Goal: Task Accomplishment & Management: Complete application form

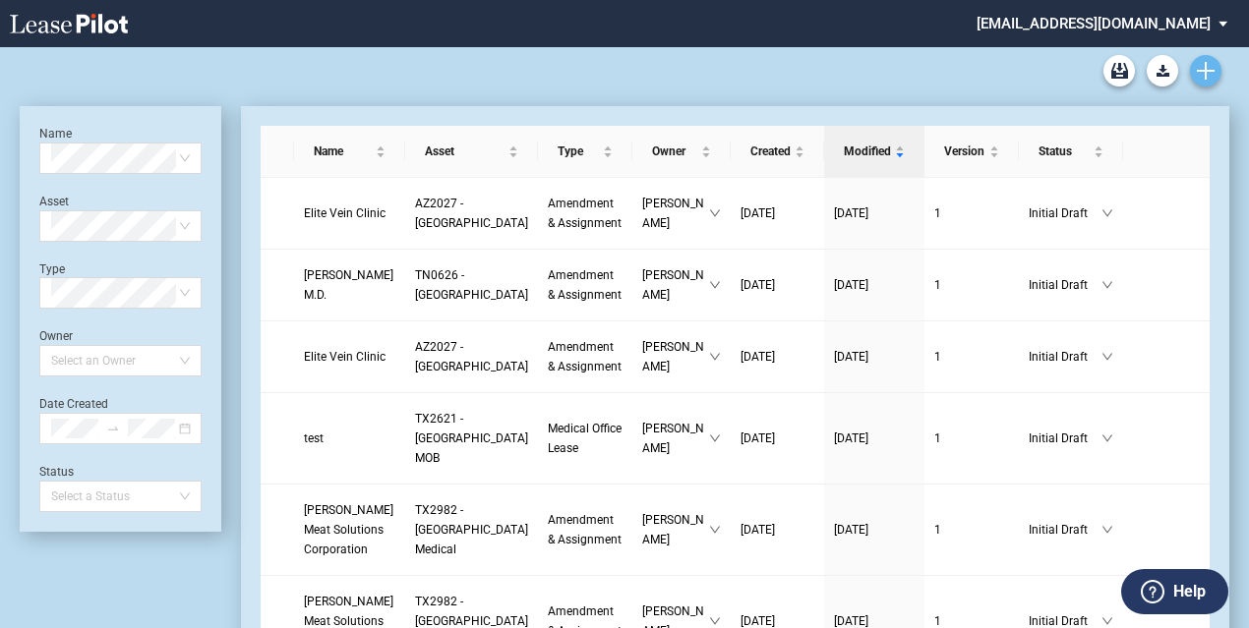
click at [1208, 74] on icon "Create new document" at bounding box center [1206, 71] width 18 height 18
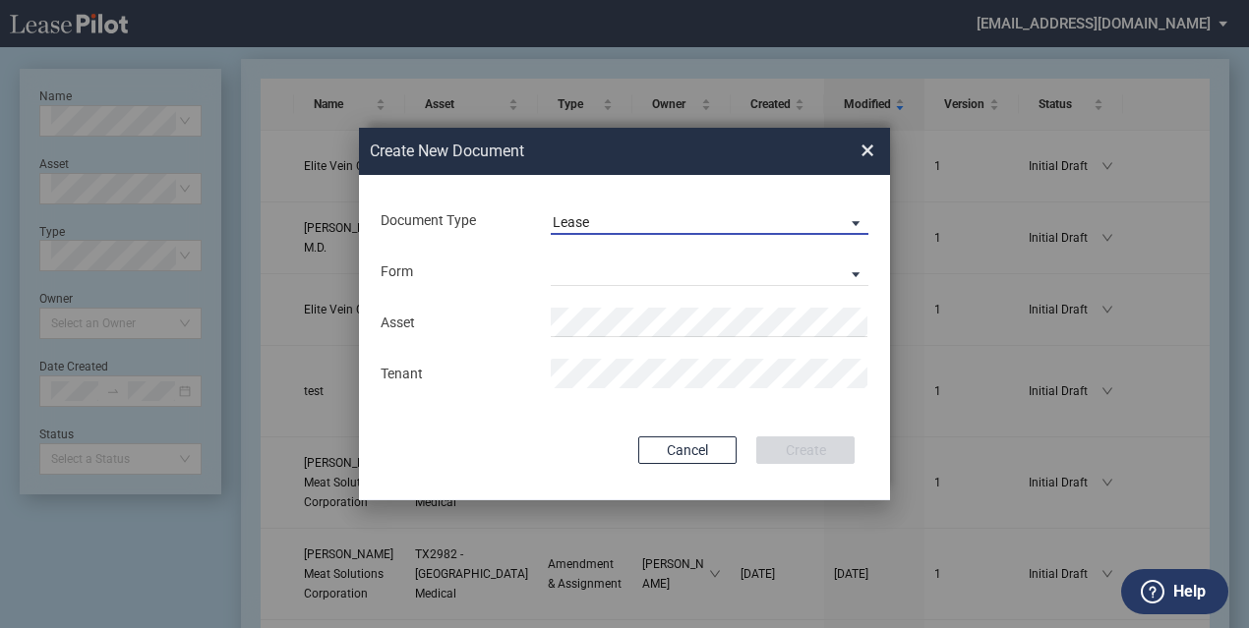
click at [648, 215] on span "Lease" at bounding box center [694, 223] width 282 height 20
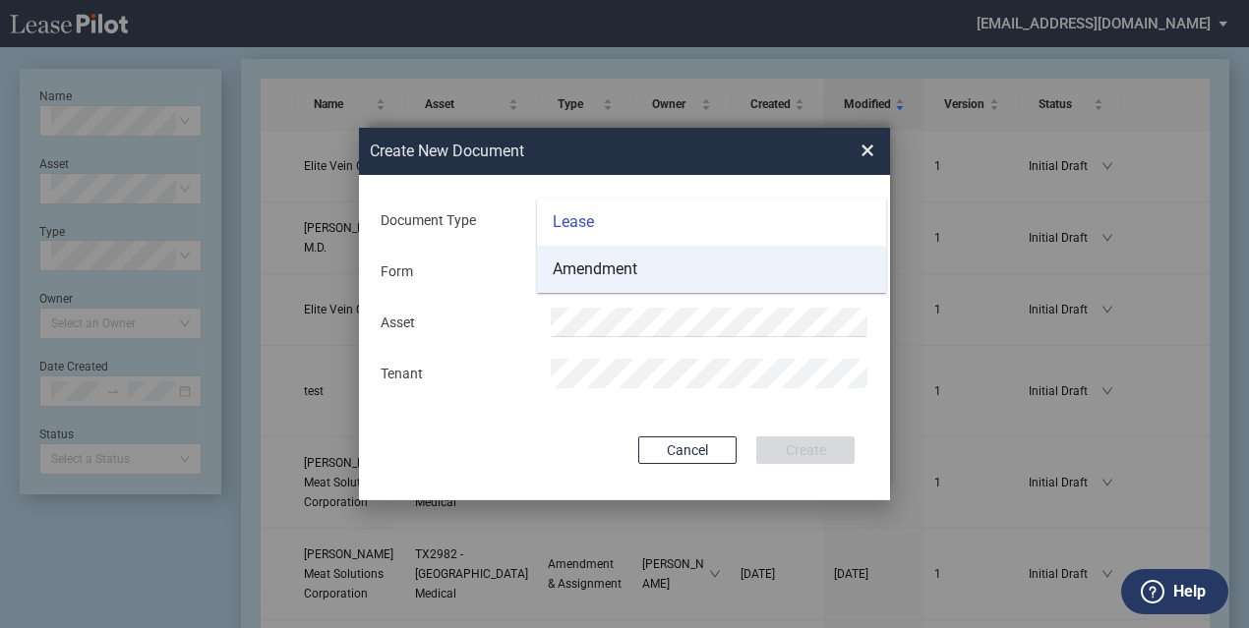
click at [663, 271] on md-option "Amendment" at bounding box center [711, 269] width 349 height 47
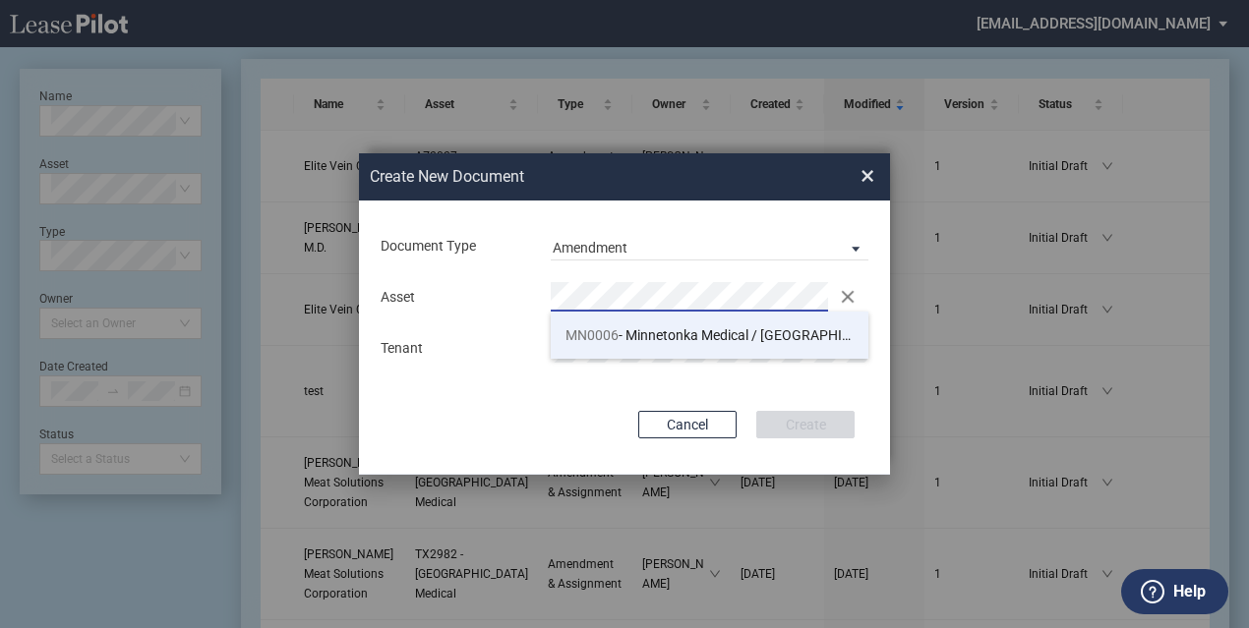
click at [627, 327] on span "MN0006 - Minnetonka Medical / North Memorial" at bounding box center [728, 335] width 327 height 16
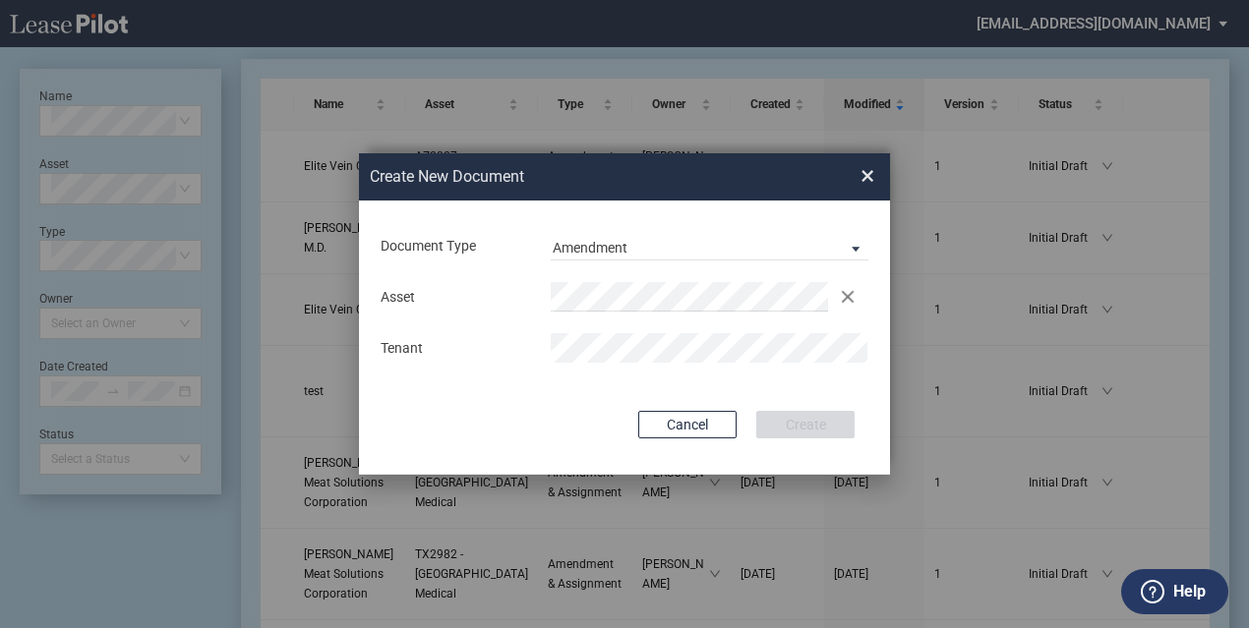
click at [617, 366] on div "Asset Clear Tenant" at bounding box center [625, 322] width 492 height 102
click at [799, 413] on button "Create" at bounding box center [805, 425] width 98 height 28
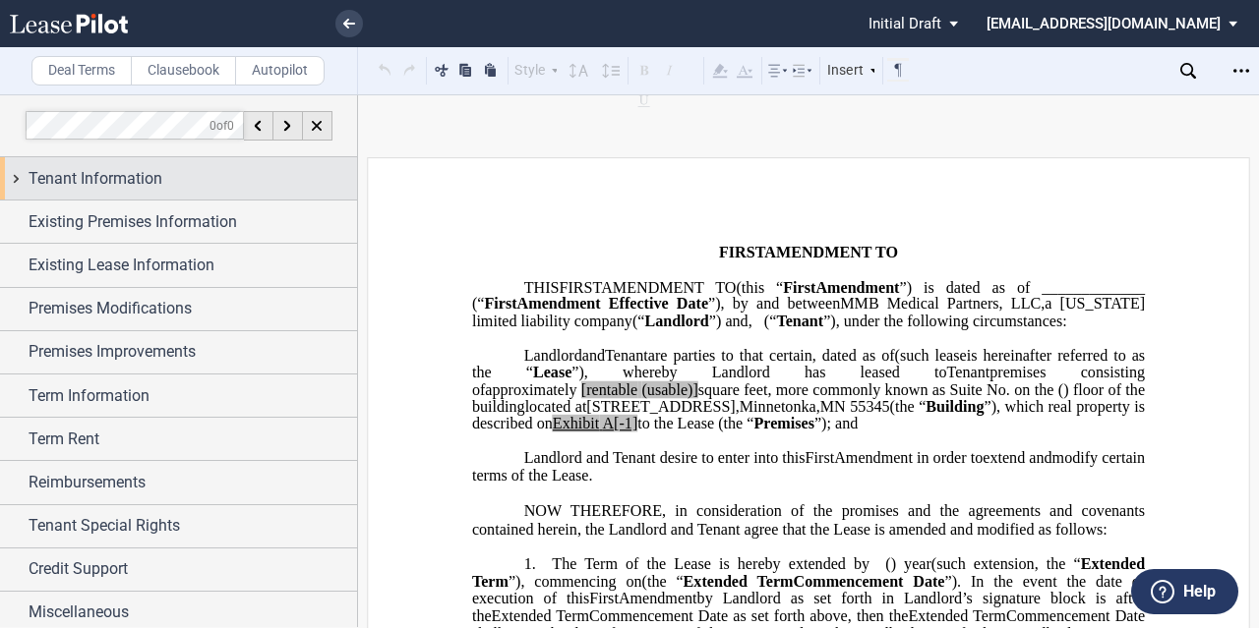
click at [159, 174] on span "Tenant Information" at bounding box center [96, 179] width 134 height 24
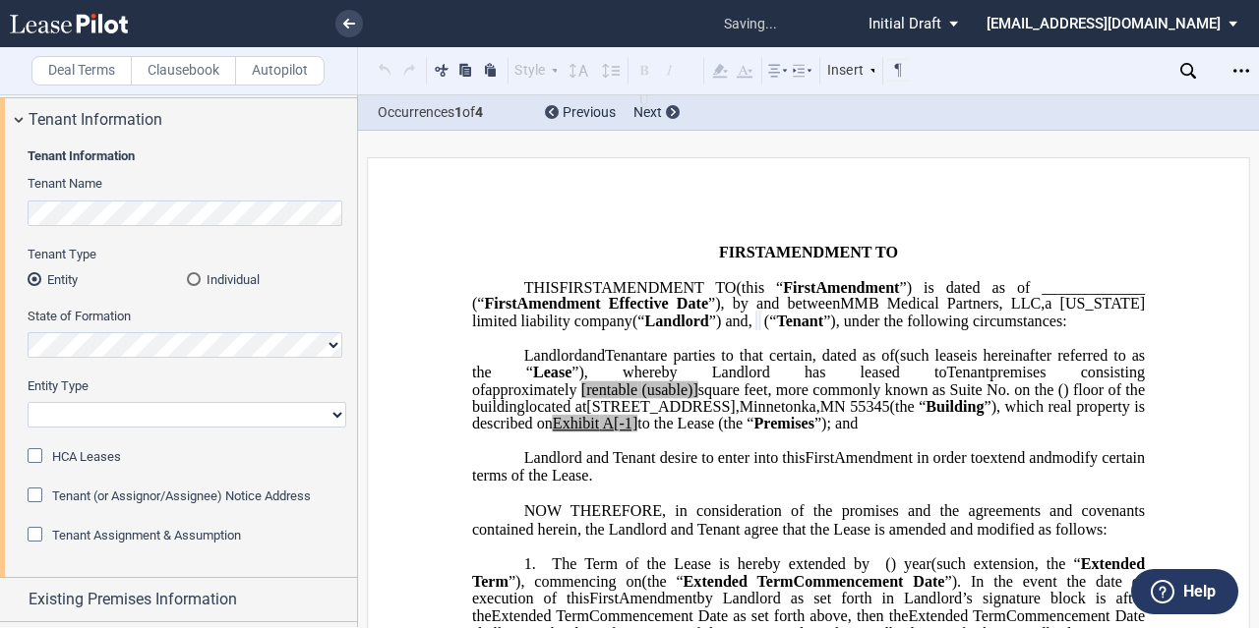
scroll to position [98, 0]
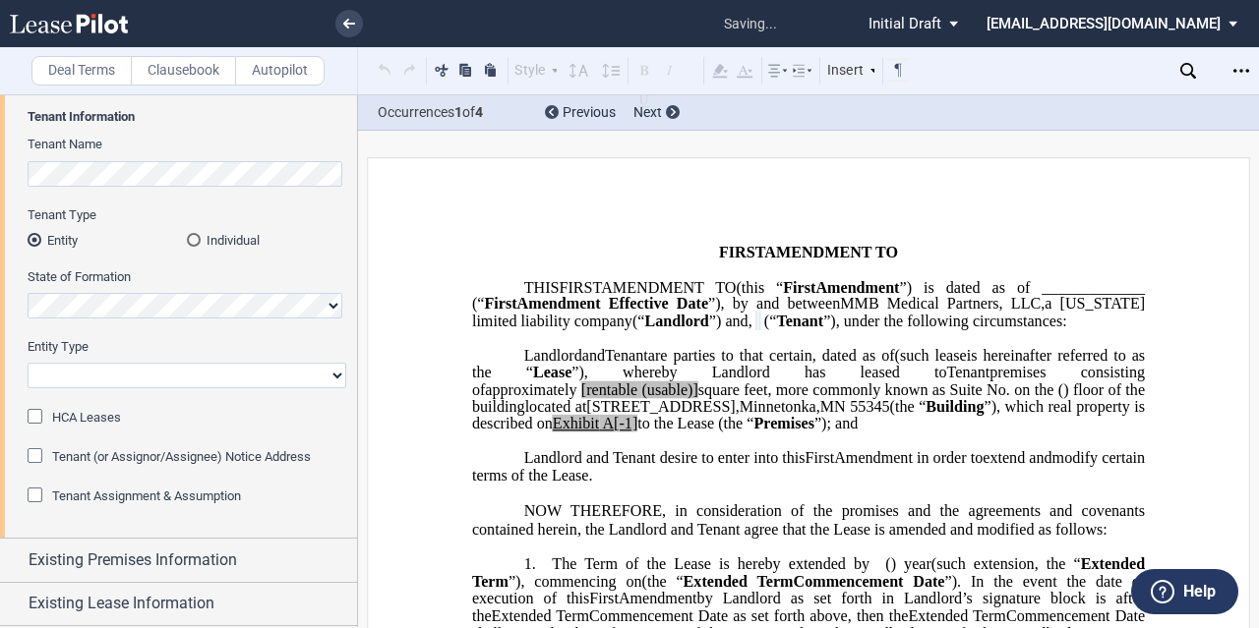
click at [200, 371] on select "Corporation Limited Liability Company General Partnership Limited Partnership O…" at bounding box center [187, 376] width 319 height 26
drag, startPoint x: 201, startPoint y: 384, endPoint x: 210, endPoint y: 377, distance: 12.0
click at [201, 384] on select "Corporation Limited Liability Company General Partnership Limited Partnership O…" at bounding box center [187, 376] width 319 height 26
drag, startPoint x: 210, startPoint y: 377, endPoint x: 234, endPoint y: 374, distance: 23.8
click at [210, 377] on select "Corporation Limited Liability Company General Partnership Limited Partnership O…" at bounding box center [187, 376] width 319 height 26
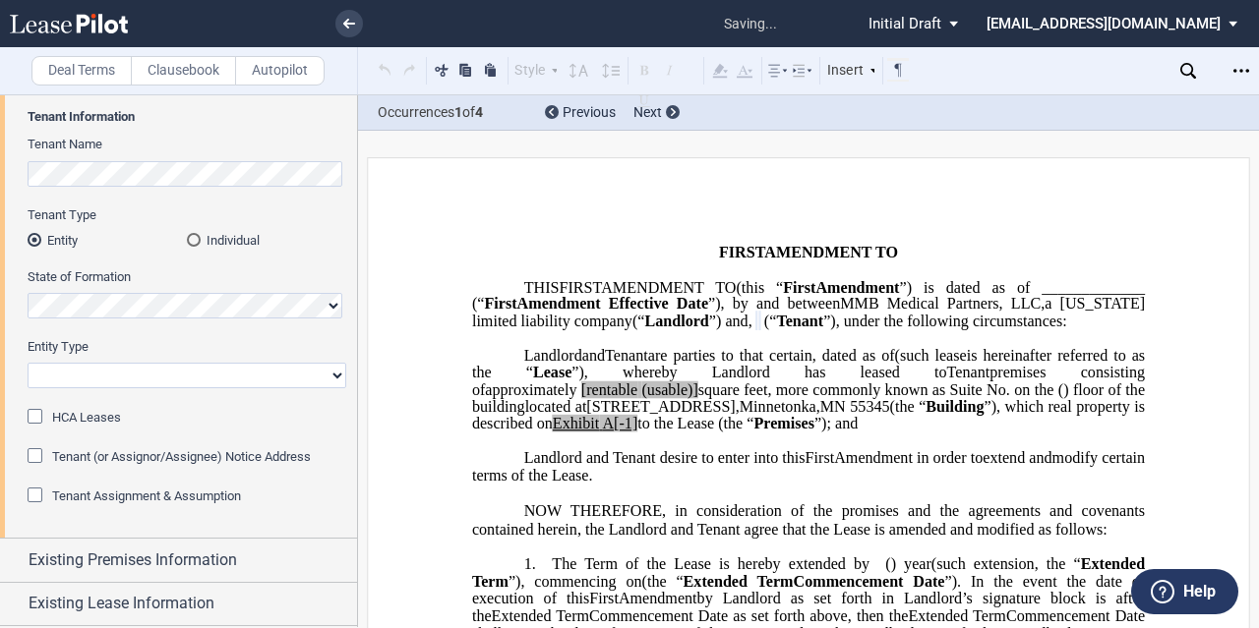
select select "Other"
click at [28, 363] on select "Corporation Limited Liability Company General Partnership Limited Partnership O…" at bounding box center [187, 376] width 319 height 26
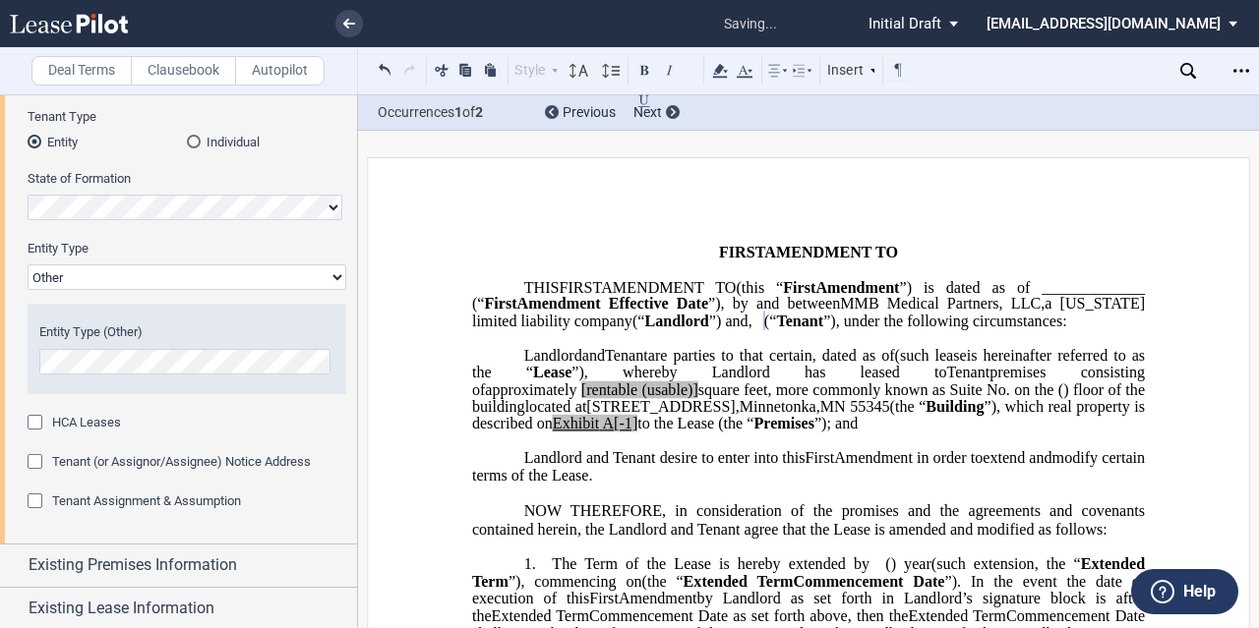
scroll to position [295, 0]
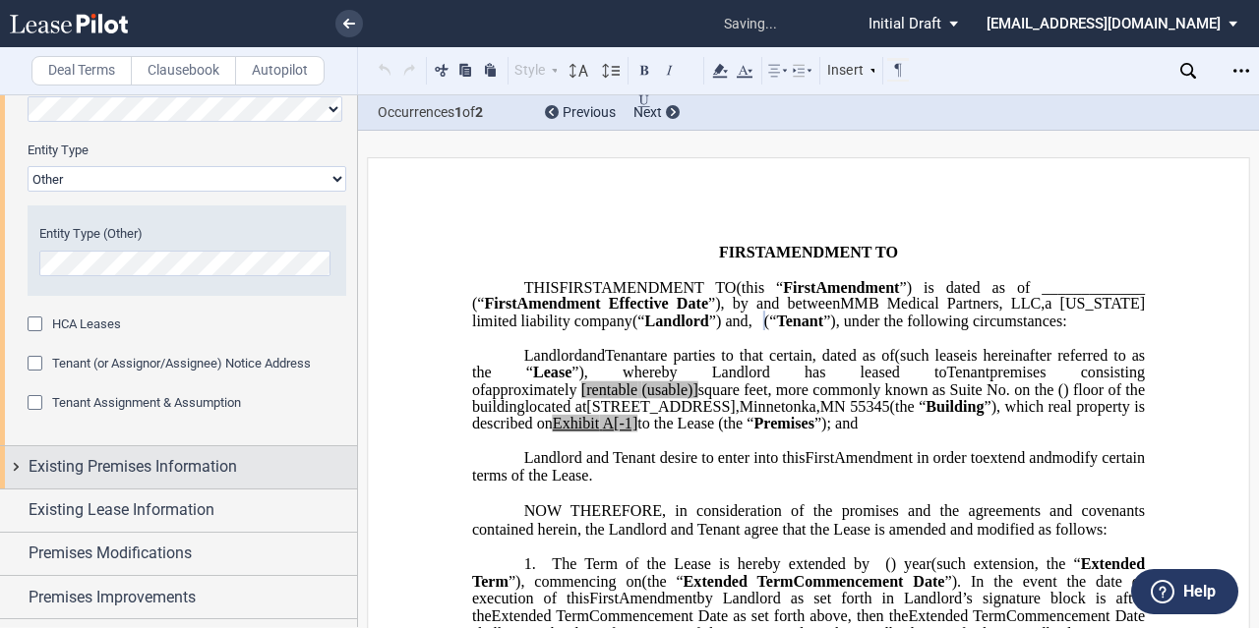
click at [140, 480] on div "Existing Premises Information" at bounding box center [178, 467] width 357 height 42
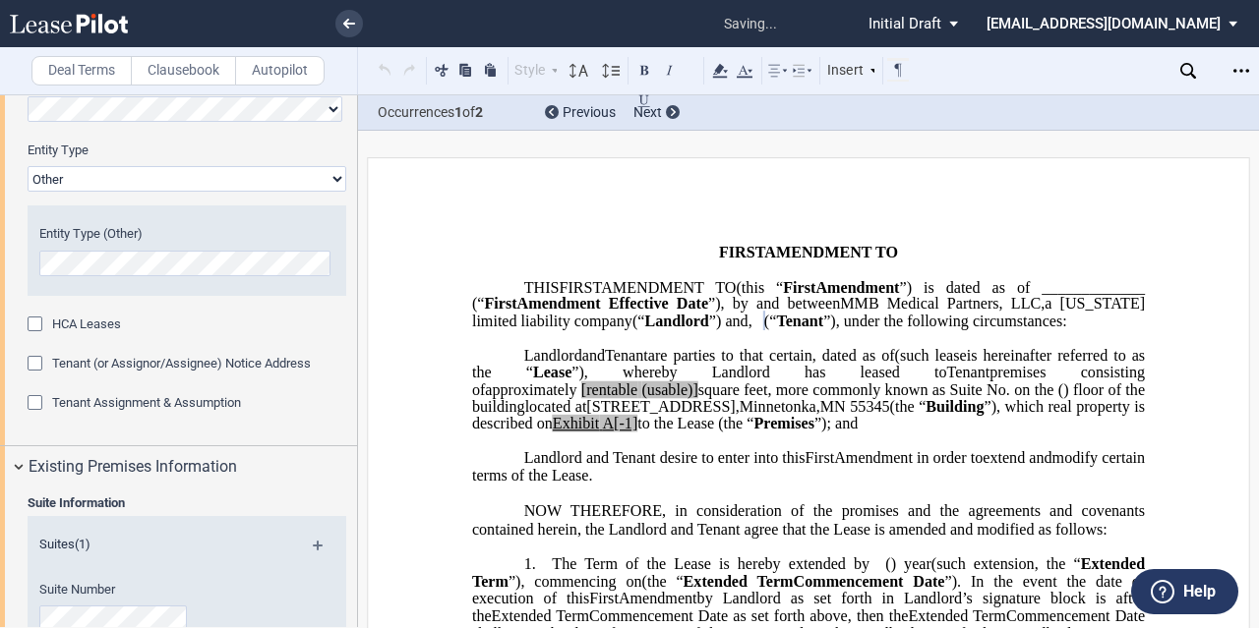
scroll to position [492, 0]
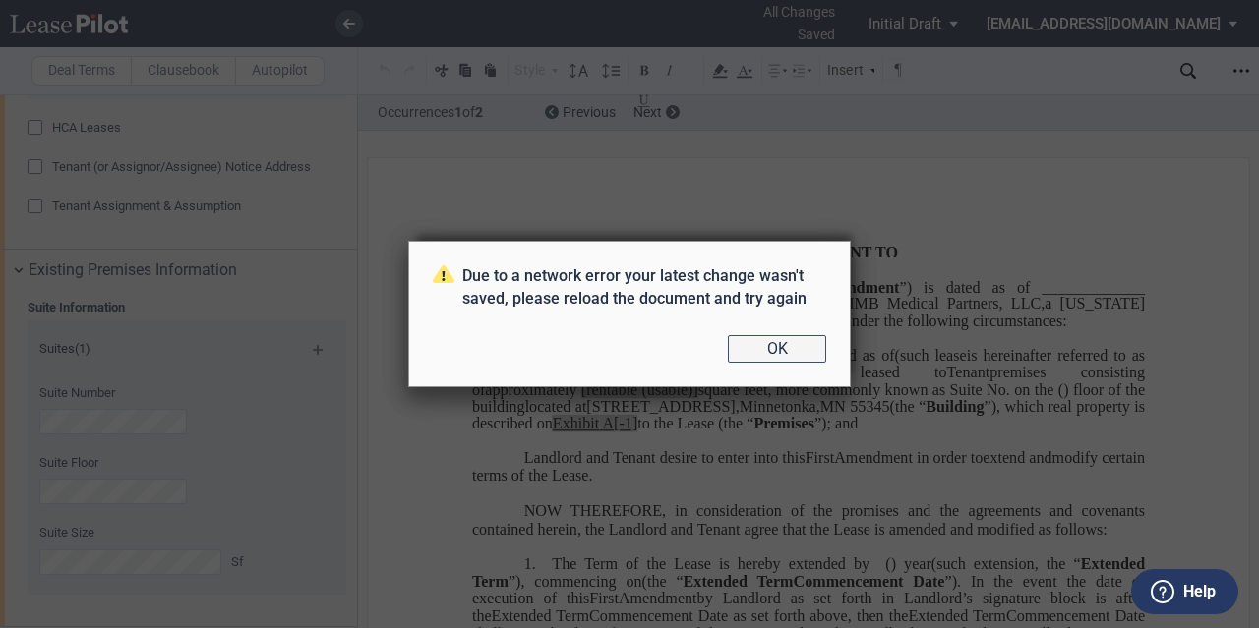
click at [777, 349] on button "OK" at bounding box center [777, 349] width 98 height 28
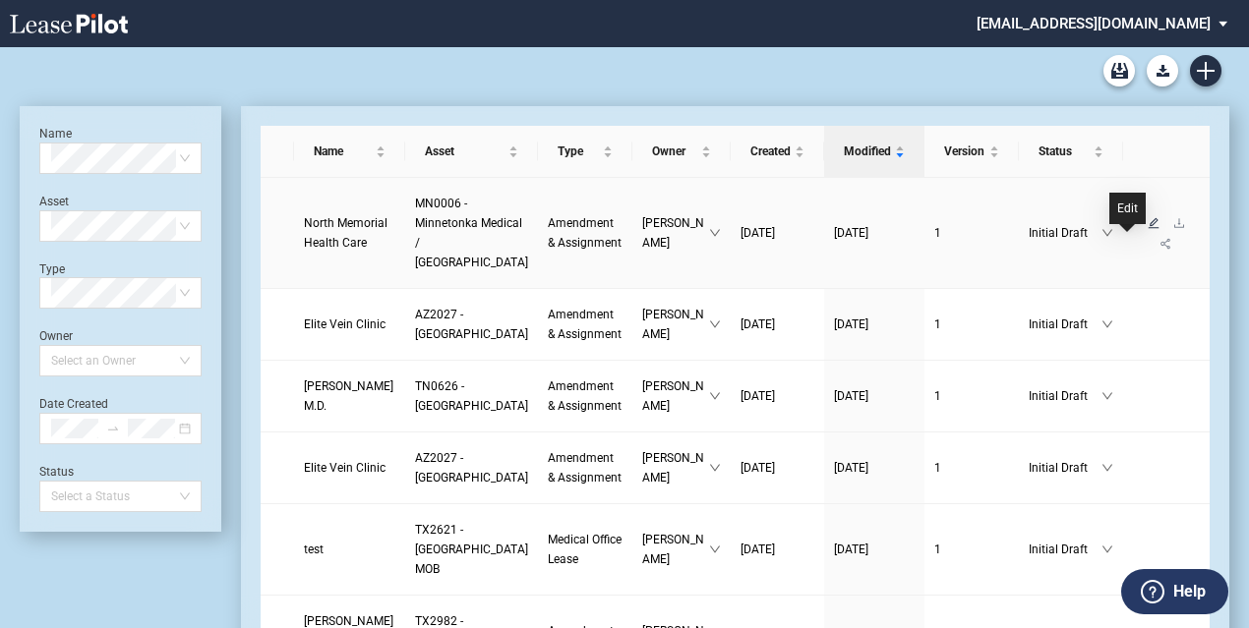
click at [1148, 229] on icon "edit" at bounding box center [1154, 223] width 12 height 12
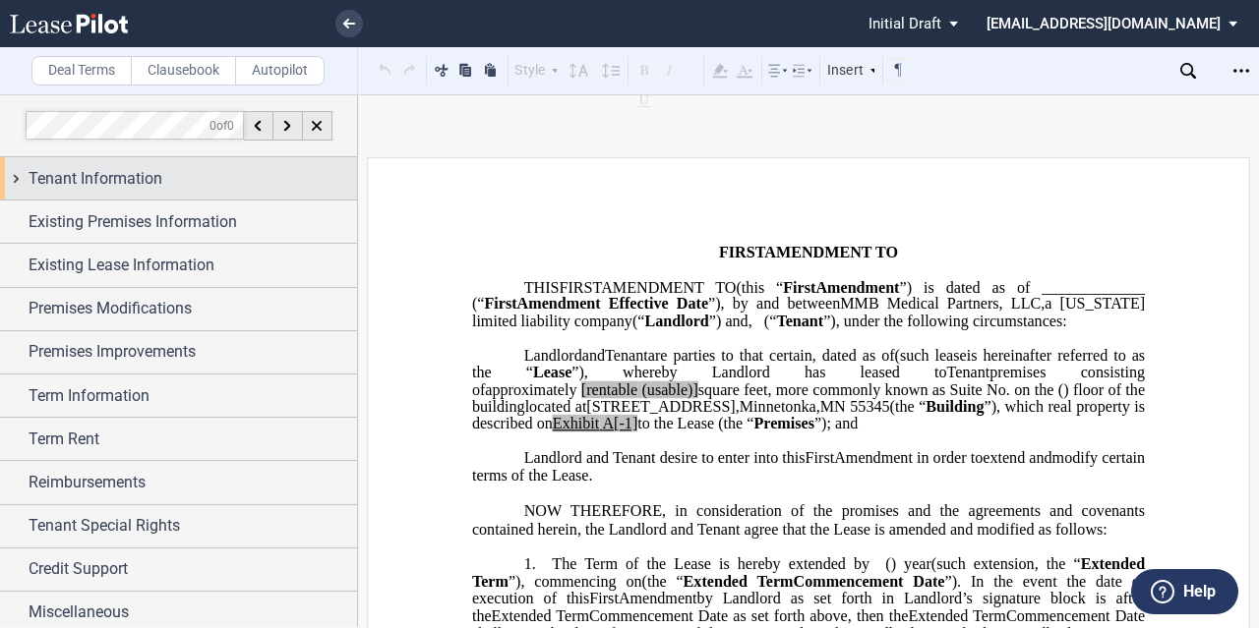
click at [189, 195] on div "Tenant Information" at bounding box center [178, 178] width 357 height 42
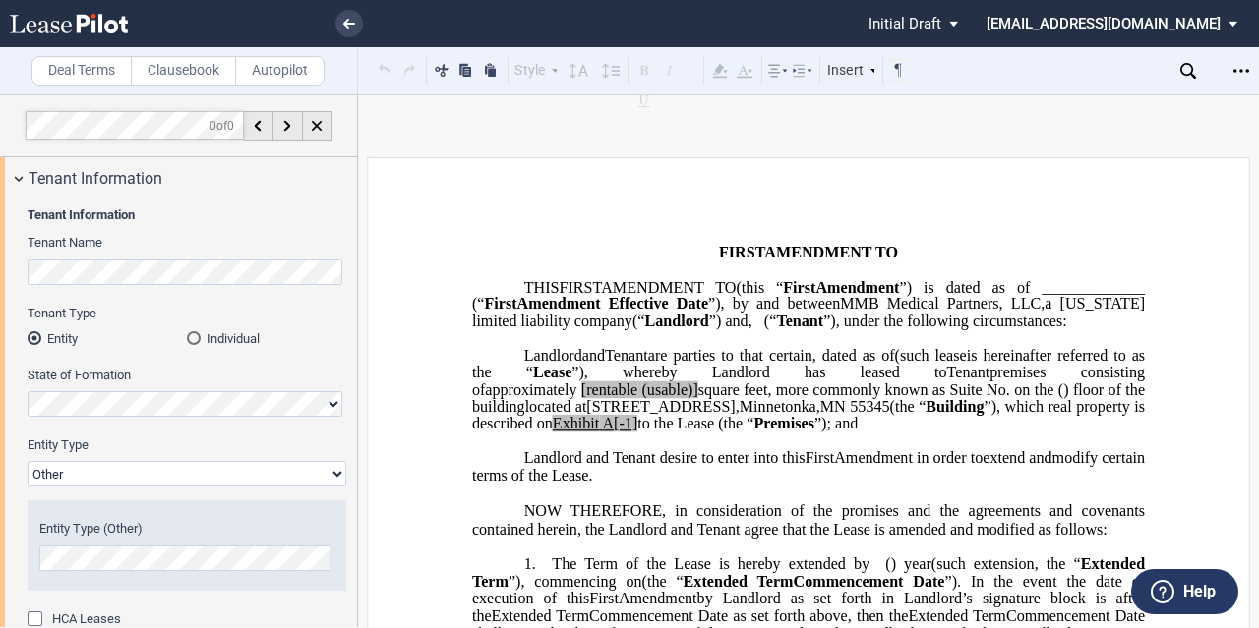
click at [147, 501] on div "Entity Type (Other)" at bounding box center [187, 545] width 319 height 89
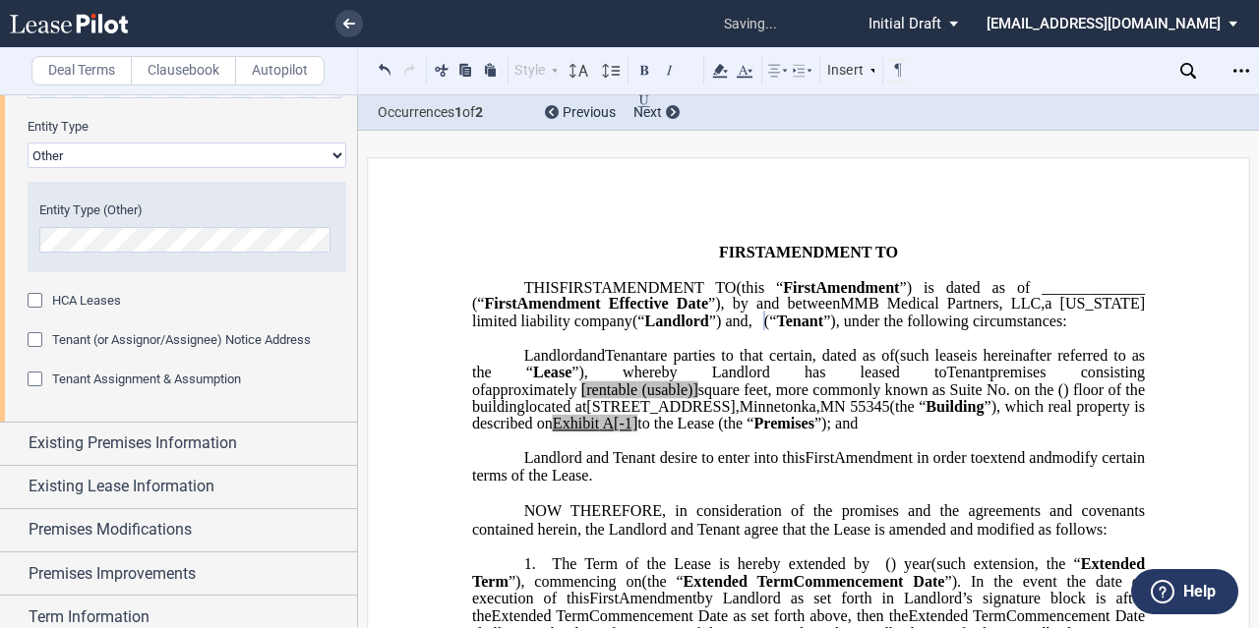
scroll to position [393, 0]
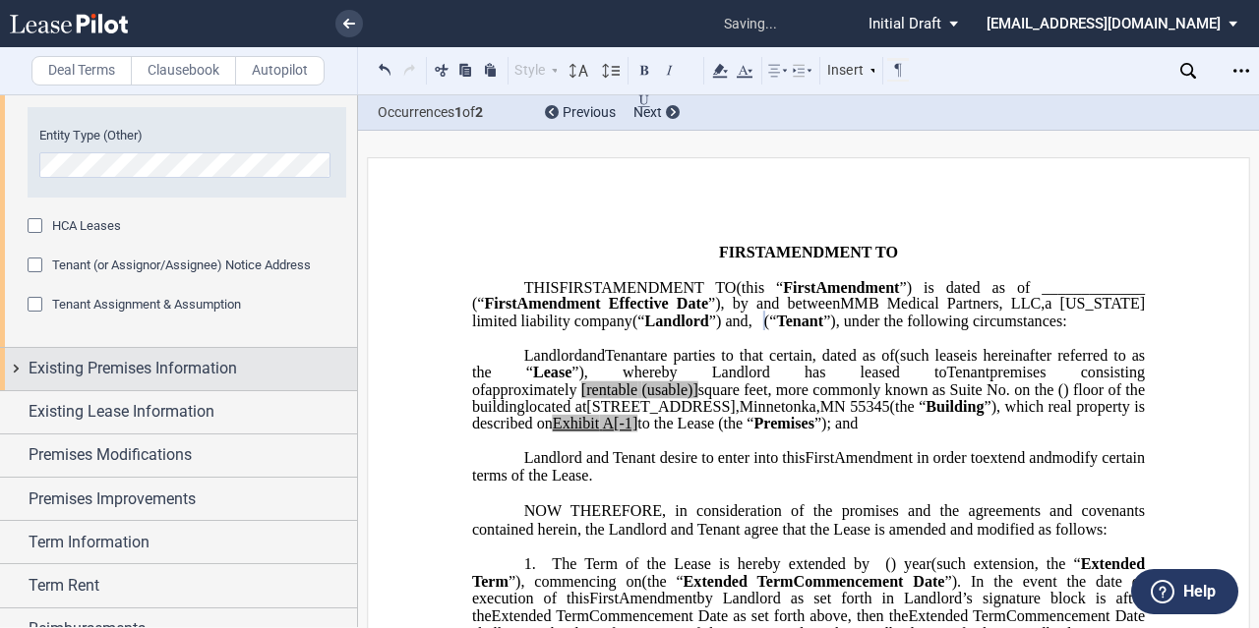
click at [183, 385] on div "Existing Premises Information" at bounding box center [178, 369] width 357 height 42
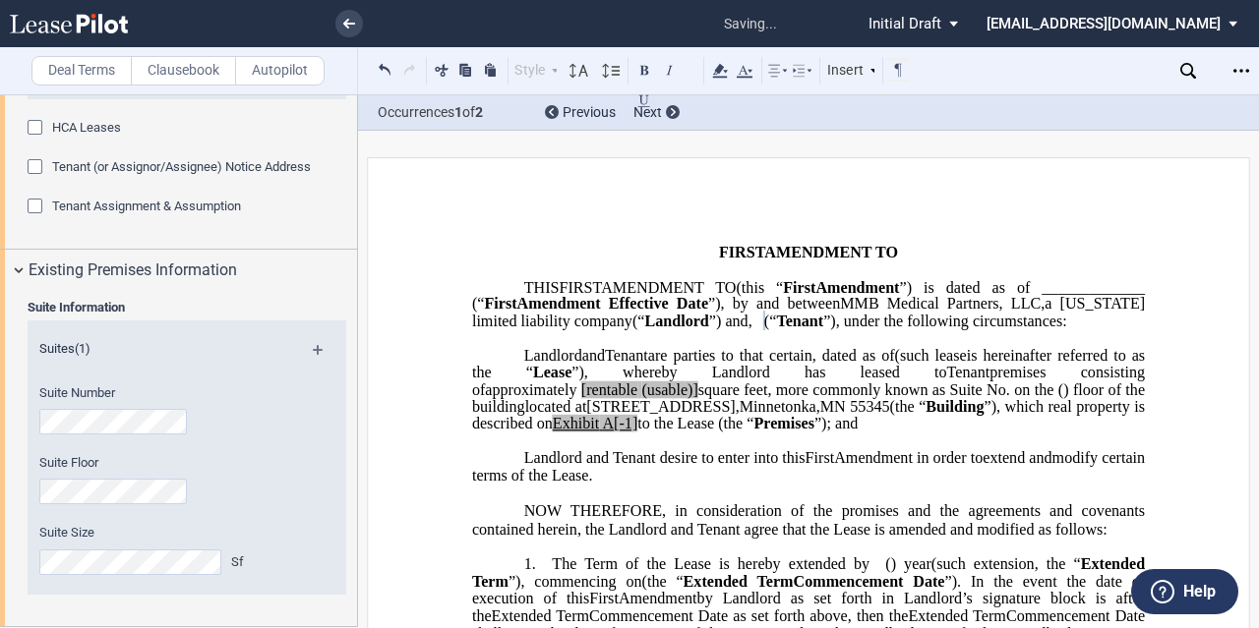
scroll to position [0, 0]
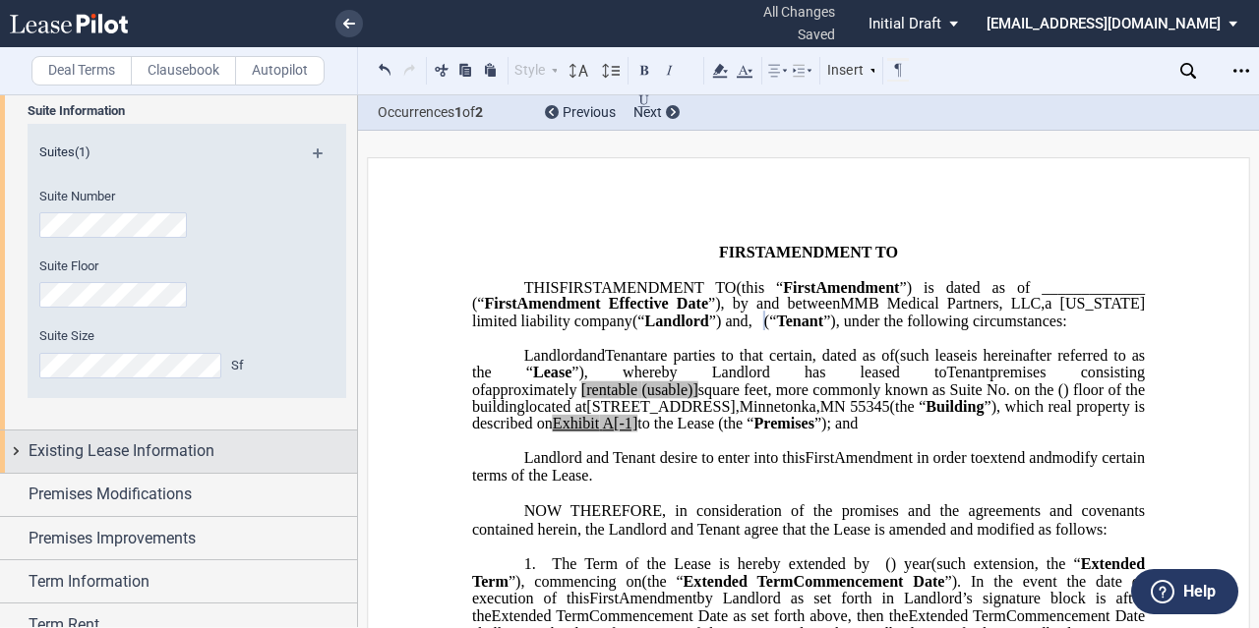
click at [201, 444] on span "Existing Lease Information" at bounding box center [122, 452] width 186 height 24
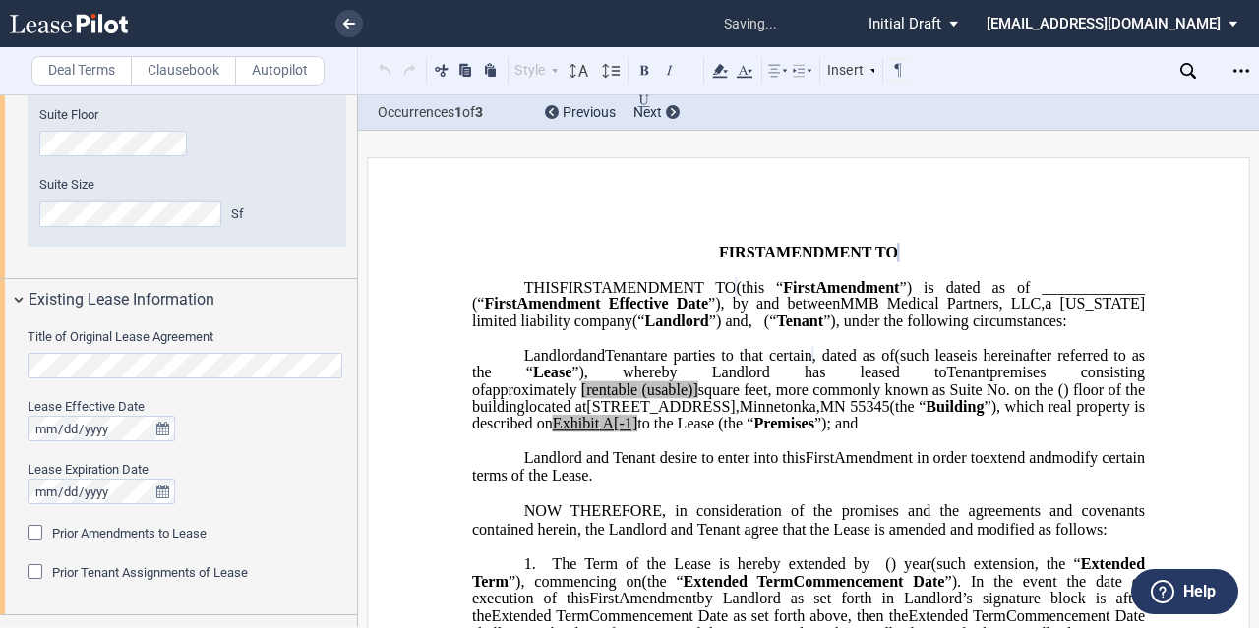
scroll to position [885, 0]
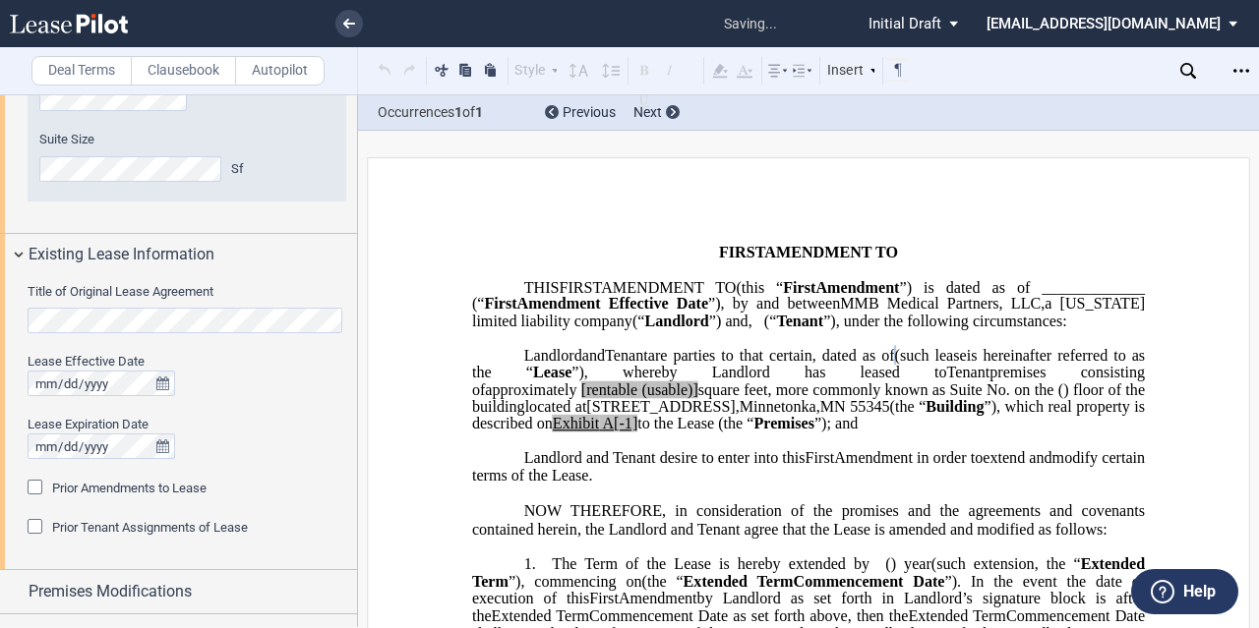
click at [74, 486] on span "Prior Amendments to Lease" at bounding box center [129, 488] width 154 height 15
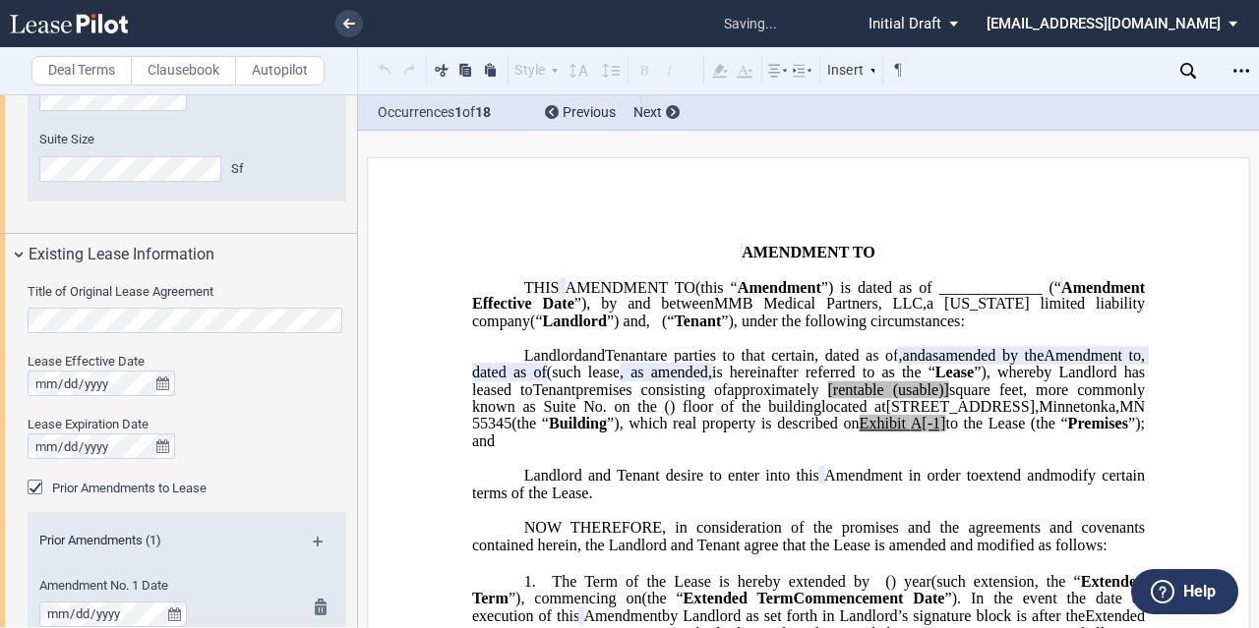
scroll to position [1082, 0]
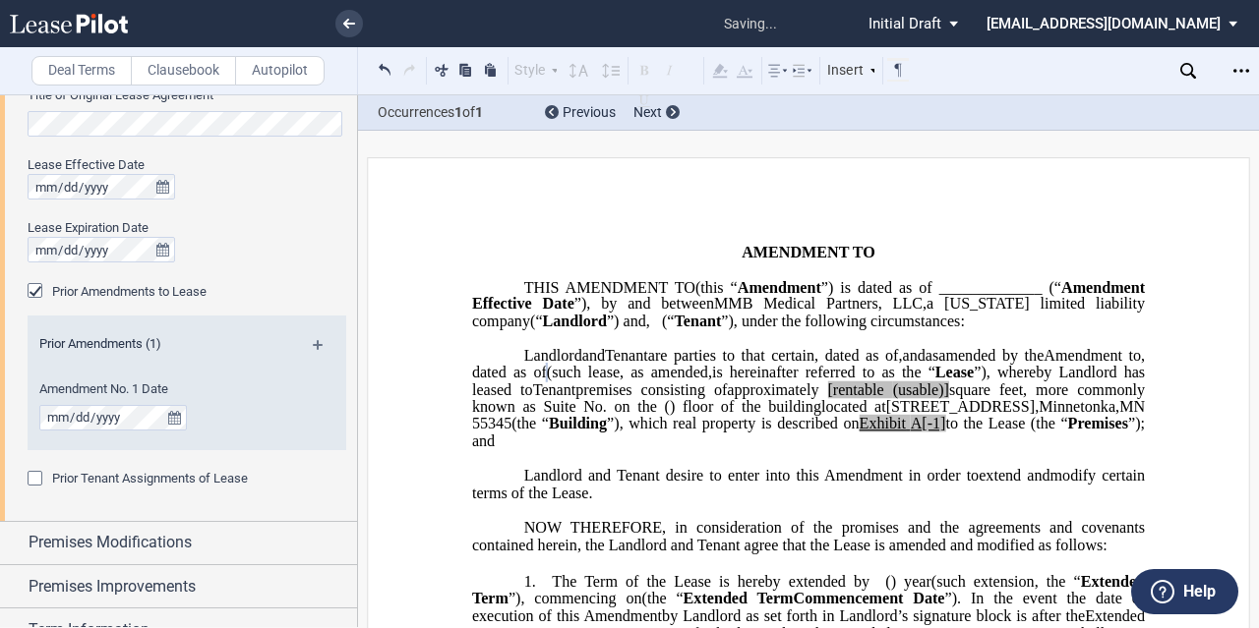
click at [313, 341] on md-icon at bounding box center [326, 352] width 27 height 24
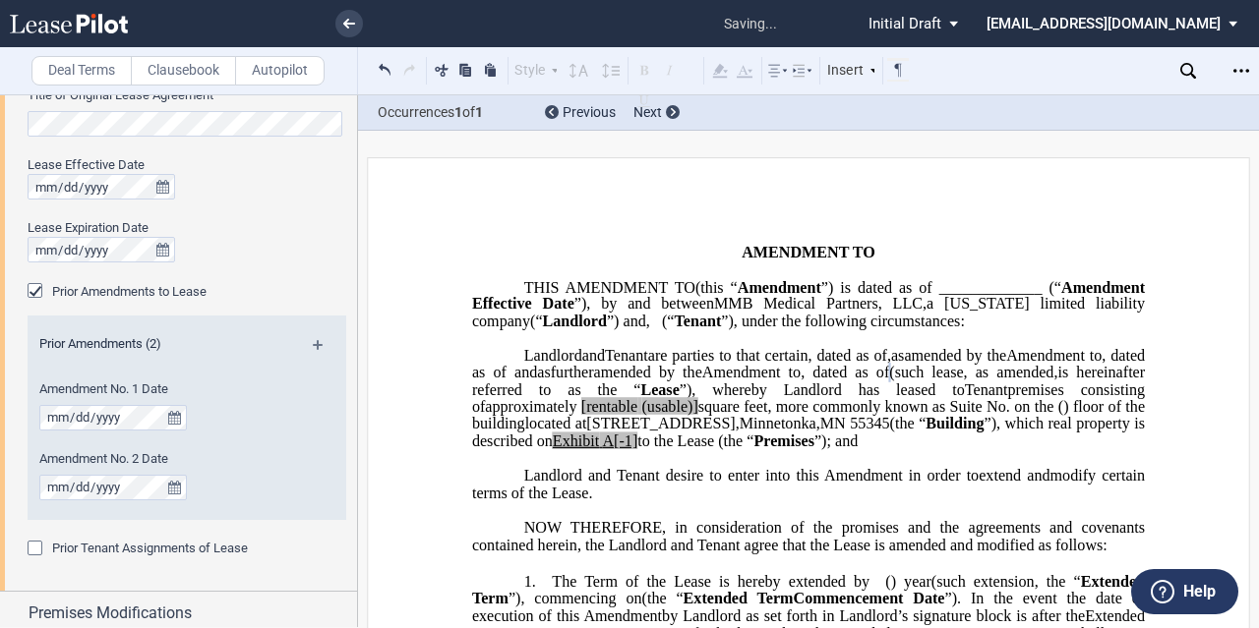
click at [323, 341] on md-icon at bounding box center [326, 352] width 27 height 24
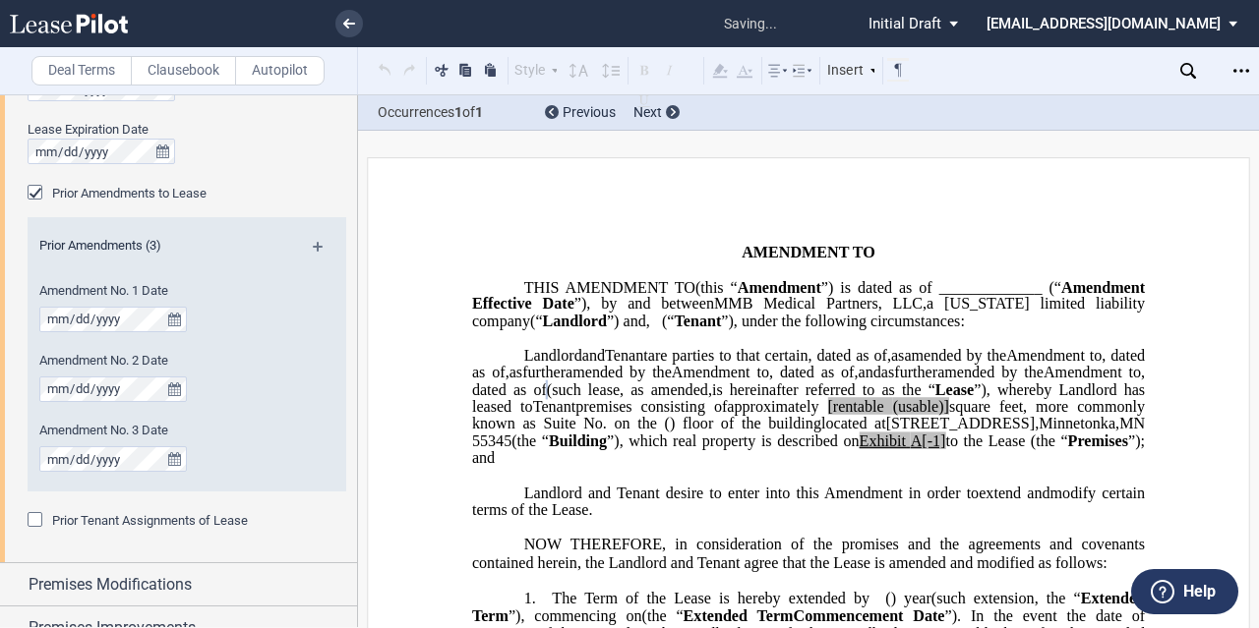
scroll to position [98, 0]
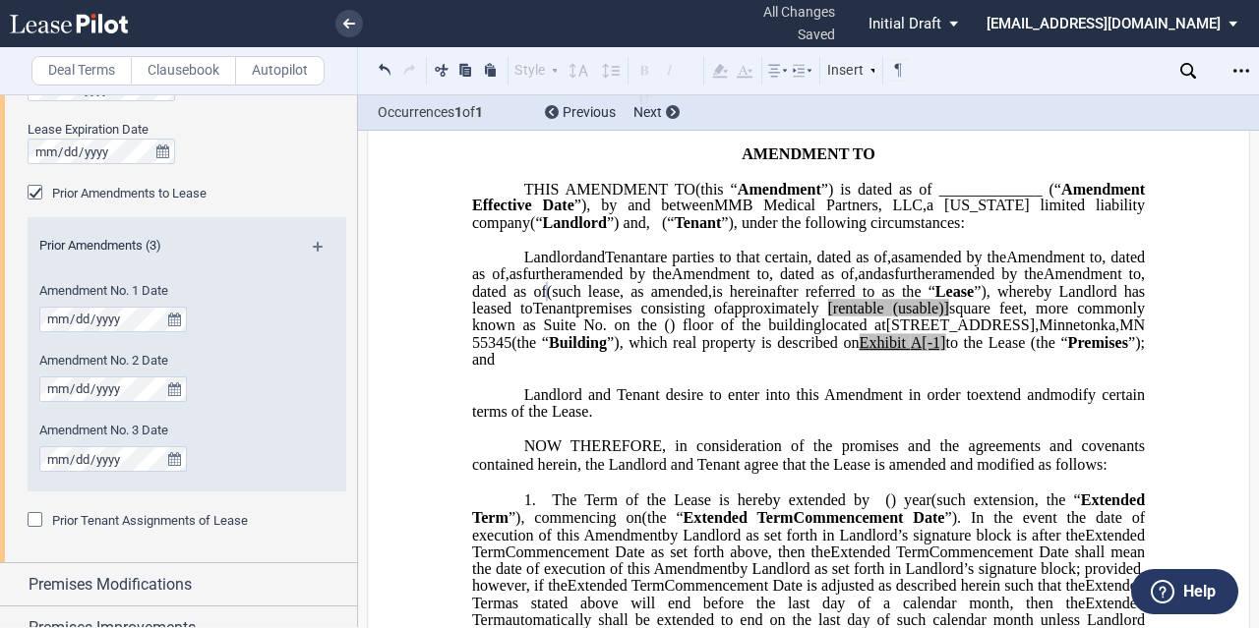
click at [867, 334] on span "square feet, more commonly known as Suite No." at bounding box center [810, 317] width 677 height 34
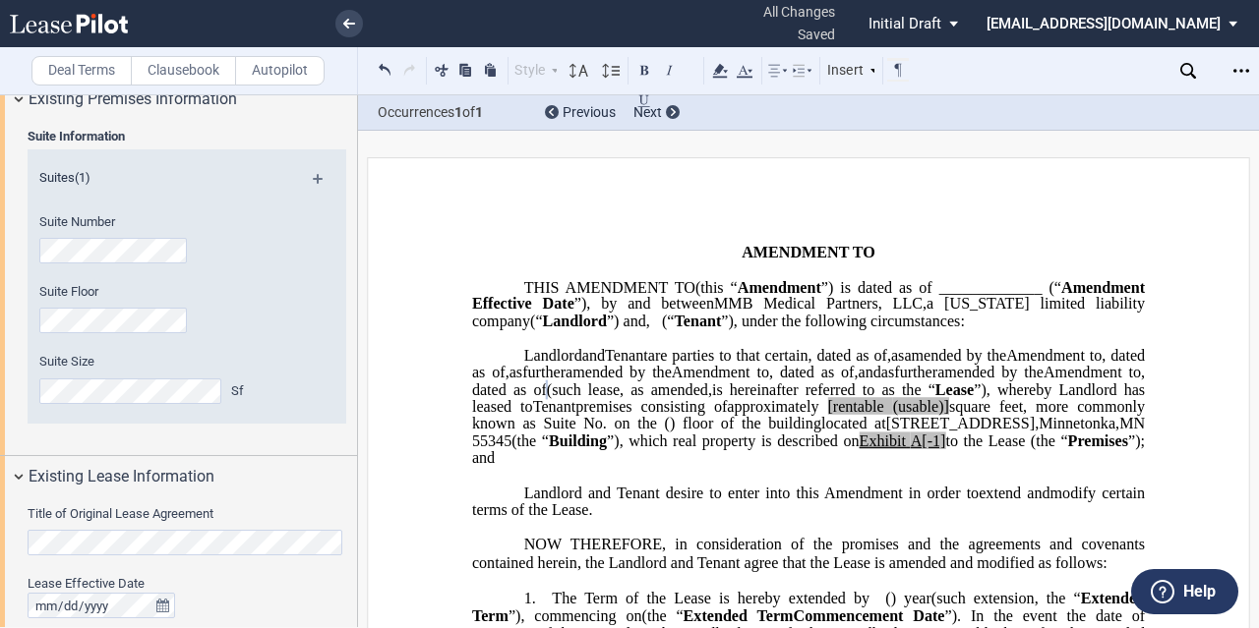
scroll to position [590, 0]
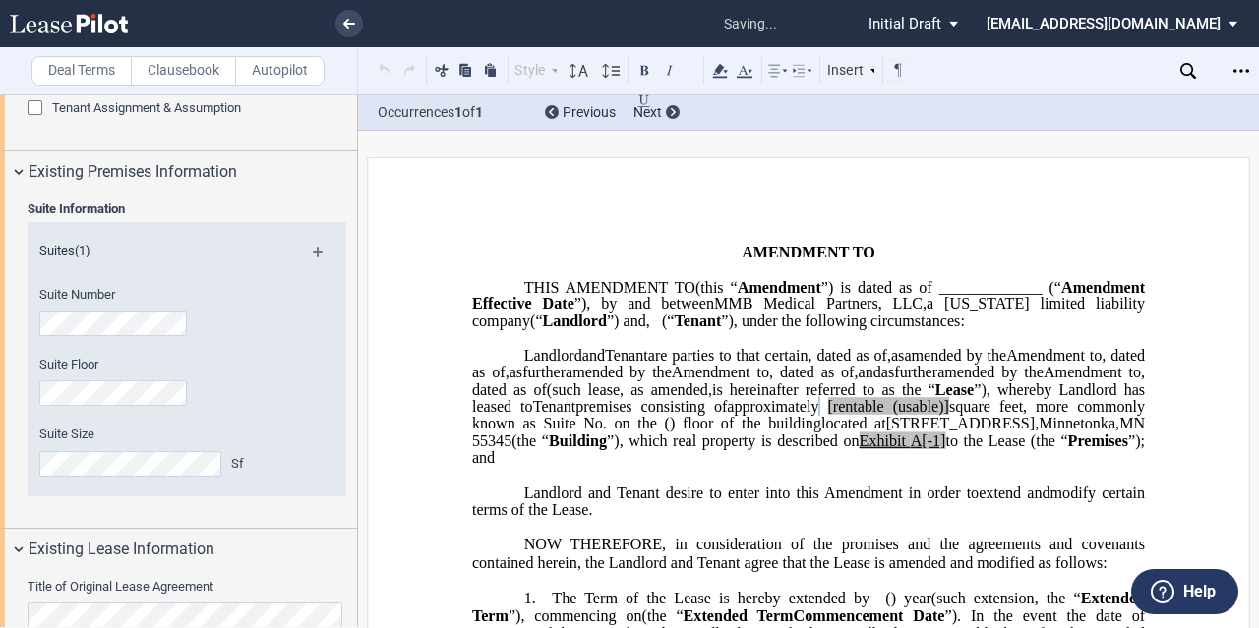
click at [670, 433] on span ") floor of the building" at bounding box center [745, 424] width 151 height 18
drag, startPoint x: 569, startPoint y: 458, endPoint x: 633, endPoint y: 456, distance: 64.0
click at [633, 433] on span "approximately ﻿ ﻿ rentable (usable)] square feet, more commonly known as Suite …" at bounding box center [810, 415] width 677 height 34
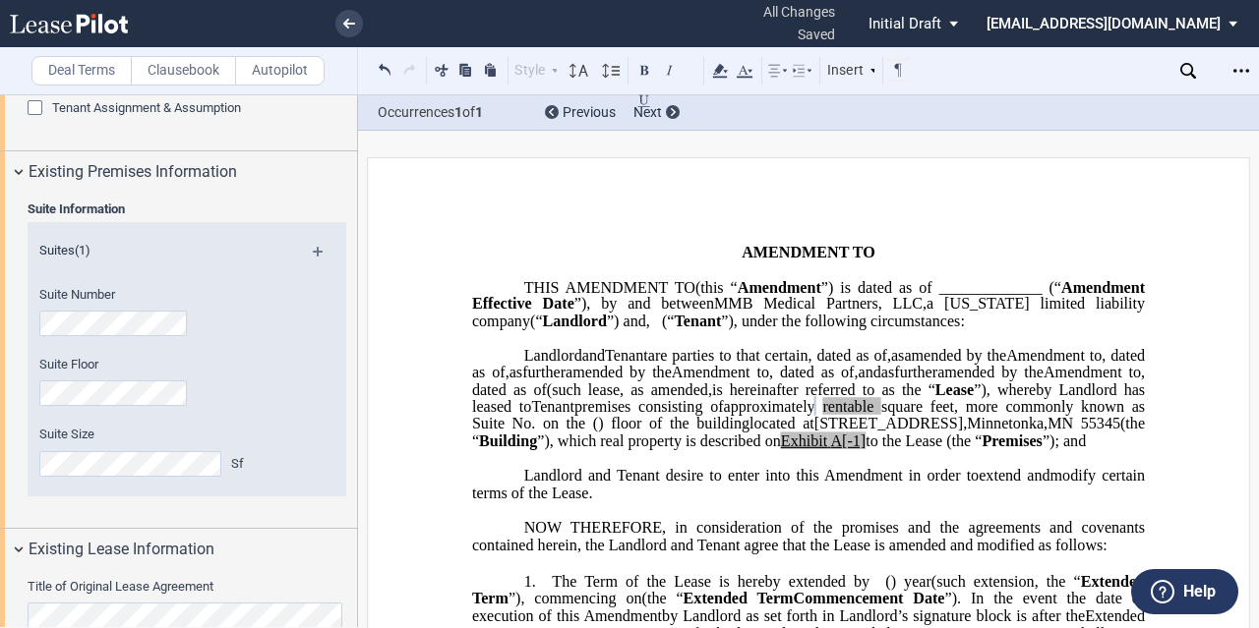
click at [639, 433] on span "square feet, more commonly known as Suite No." at bounding box center [810, 415] width 677 height 34
click at [590, 433] on span "square feet, more commonly known as Suite No." at bounding box center [810, 415] width 677 height 34
click at [621, 433] on span "square feet, more commonly known as Suite No." at bounding box center [810, 415] width 677 height 34
click at [754, 433] on span "square feet, more commonly known as Suite No." at bounding box center [810, 415] width 677 height 34
drag, startPoint x: 637, startPoint y: 459, endPoint x: 1083, endPoint y: 454, distance: 445.5
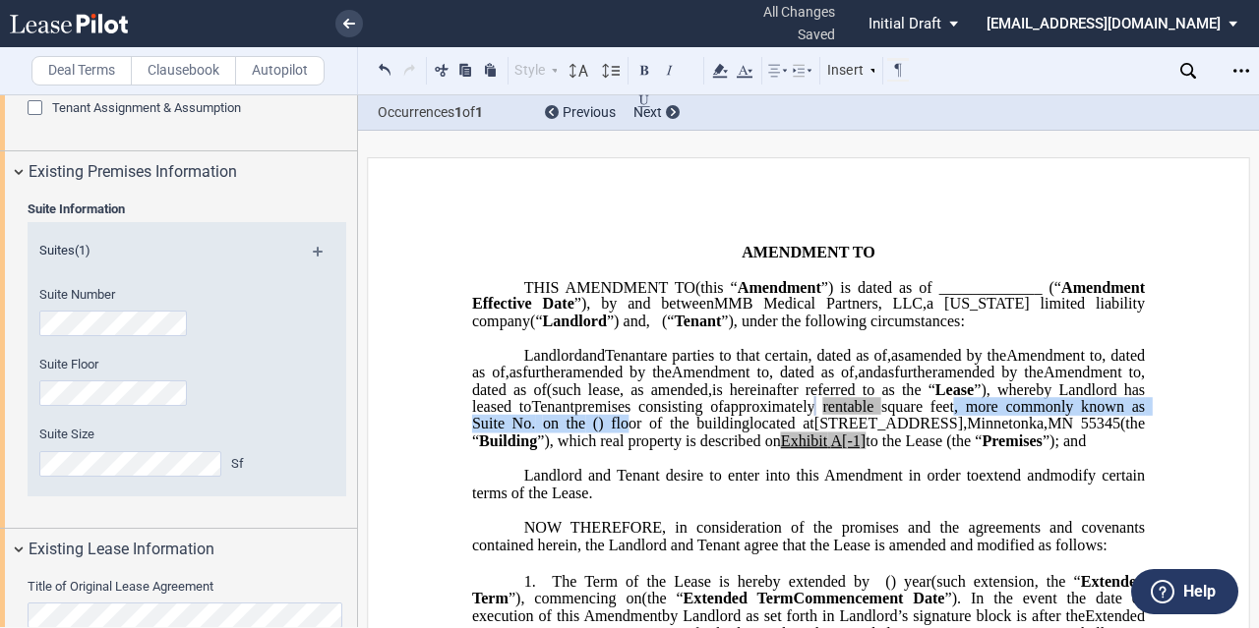
click at [1083, 433] on span "approximately ﻿ ﻿ rentable square feet, more commonly known as Suite No. ﻿ ﻿ on…" at bounding box center [810, 415] width 677 height 34
click at [702, 415] on span "”), whereby Landlord has leased to" at bounding box center [810, 398] width 677 height 34
drag, startPoint x: 637, startPoint y: 457, endPoint x: 1103, endPoint y: 458, distance: 466.2
click at [1103, 433] on span "approximately ﻿ ﻿ rentable square feet, more commonly known as Suite No. ﻿ ﻿ on…" at bounding box center [810, 415] width 677 height 34
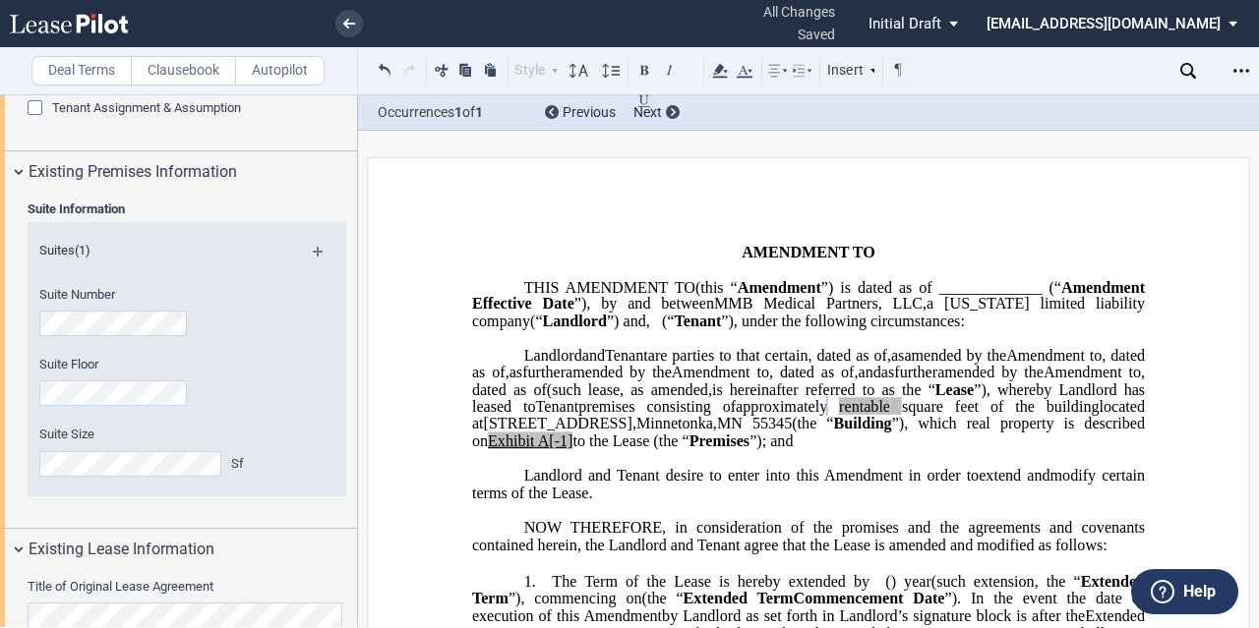
click at [753, 433] on span "located at" at bounding box center [810, 415] width 677 height 34
click at [744, 449] on span "”), which real property is described on" at bounding box center [810, 432] width 677 height 34
click at [746, 449] on span "”), which real property is described on" at bounding box center [810, 432] width 677 height 34
click at [747, 433] on span "located at" at bounding box center [810, 415] width 677 height 34
click at [736, 416] on span "premises consisting of" at bounding box center [656, 407] width 157 height 18
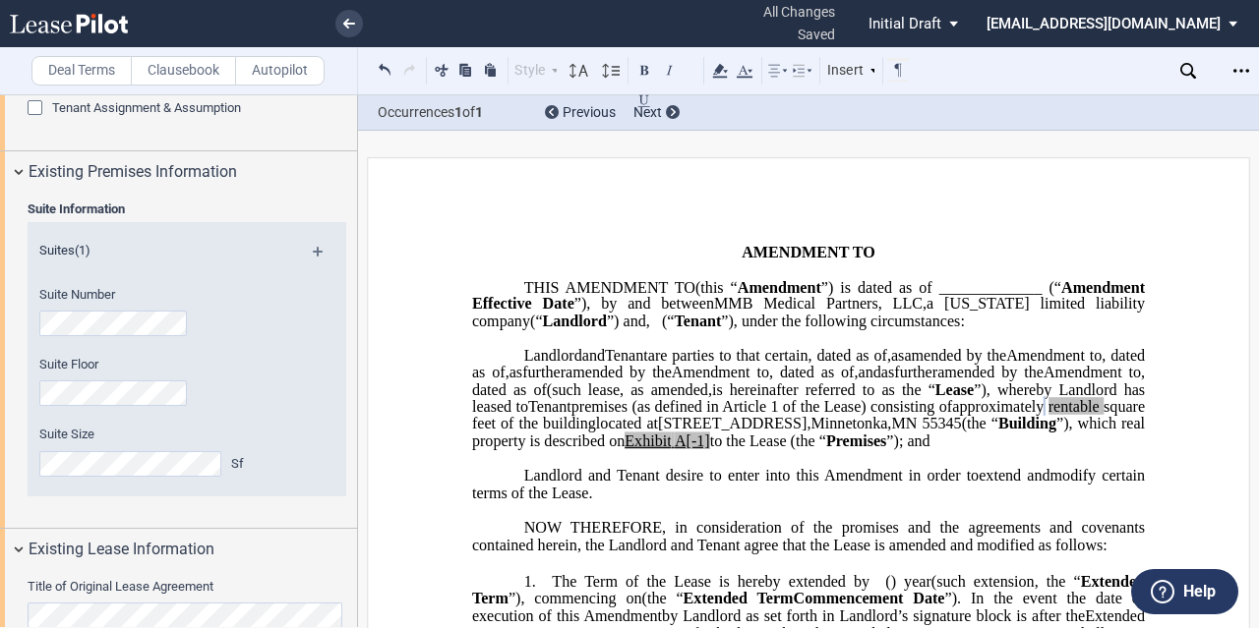
click at [571, 416] on span "Tenant" at bounding box center [549, 407] width 43 height 18
click at [596, 433] on span "of the building" at bounding box center [548, 424] width 95 height 18
click at [853, 449] on span "”), which real property is described on" at bounding box center [810, 432] width 677 height 34
drag, startPoint x: 867, startPoint y: 450, endPoint x: 839, endPoint y: 453, distance: 28.7
click at [596, 433] on span "of the building" at bounding box center [548, 424] width 95 height 18
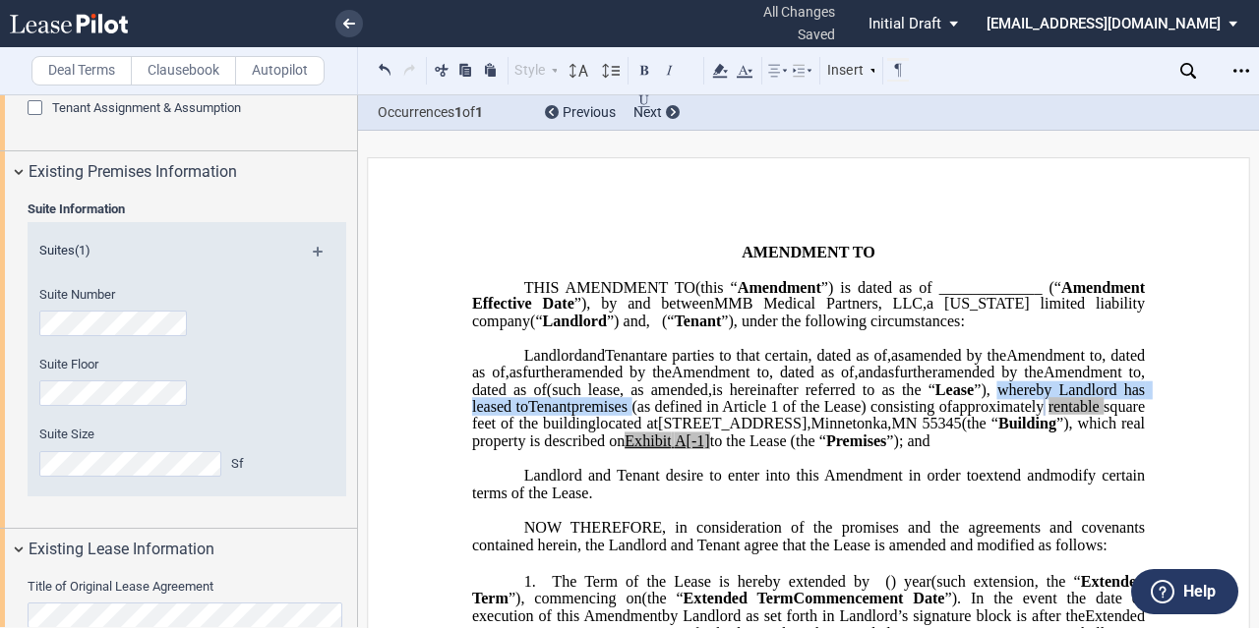
drag, startPoint x: 592, startPoint y: 444, endPoint x: 902, endPoint y: 444, distance: 309.8
click at [902, 444] on p "MMB Medical Partners, LLC , a [US_STATE] limited liability company (“ Landlord …" at bounding box center [808, 398] width 673 height 103
click at [899, 416] on span "premises (as defined in Article 1 of the Lease) consisting of" at bounding box center [761, 407] width 381 height 18
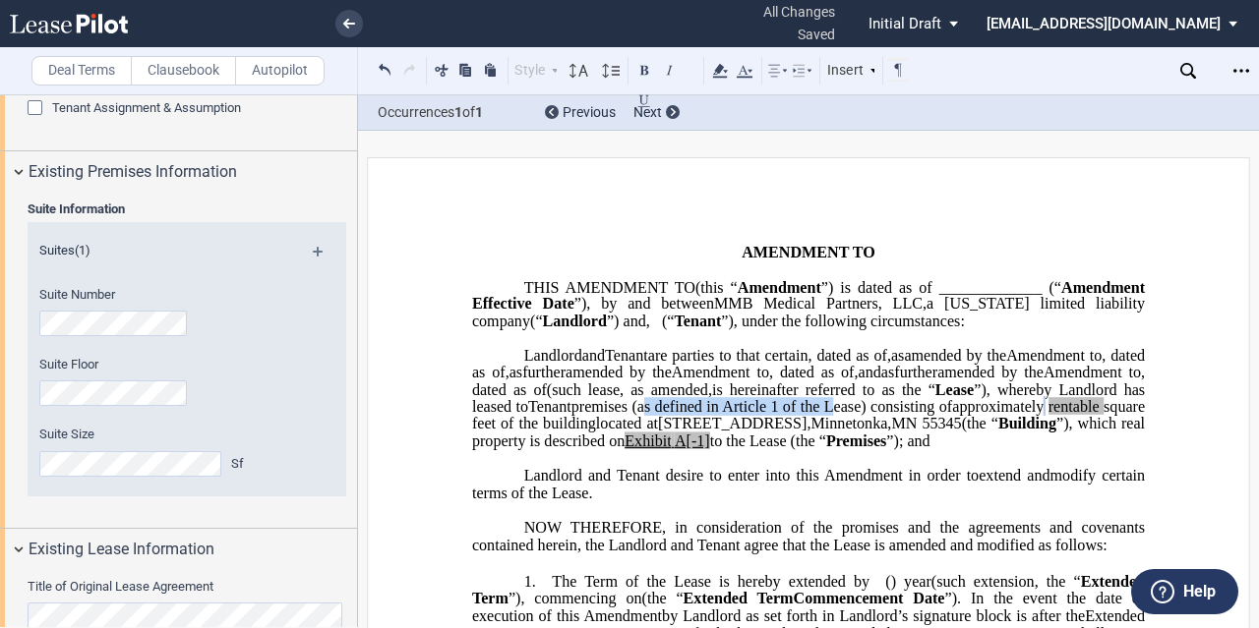
drag, startPoint x: 914, startPoint y: 446, endPoint x: 1096, endPoint y: 442, distance: 182.0
click at [952, 416] on span "premises (as defined in Article 1 of the Lease) consisting of" at bounding box center [761, 407] width 381 height 18
click at [571, 416] on span "premises (as defined in Article 1 of the Lease) consisting of" at bounding box center [761, 407] width 381 height 18
click at [596, 433] on span "of the building" at bounding box center [548, 424] width 95 height 18
drag, startPoint x: 954, startPoint y: 455, endPoint x: 875, endPoint y: 471, distance: 80.2
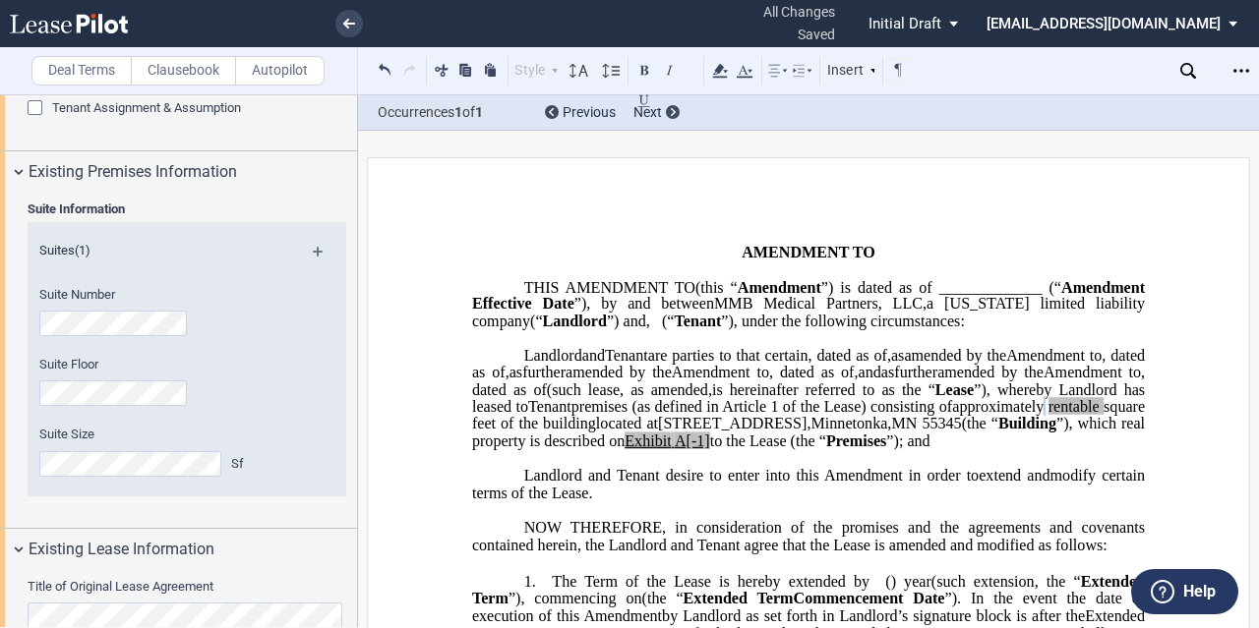
click at [658, 433] on span "located at" at bounding box center [627, 424] width 62 height 18
drag, startPoint x: 879, startPoint y: 468, endPoint x: 874, endPoint y: 482, distance: 14.6
click at [953, 449] on span "”), which real property is described on" at bounding box center [810, 432] width 677 height 34
click at [867, 449] on span "”), which real property is described on" at bounding box center [810, 432] width 677 height 34
click at [840, 449] on span "”), which real property is described on" at bounding box center [810, 432] width 677 height 34
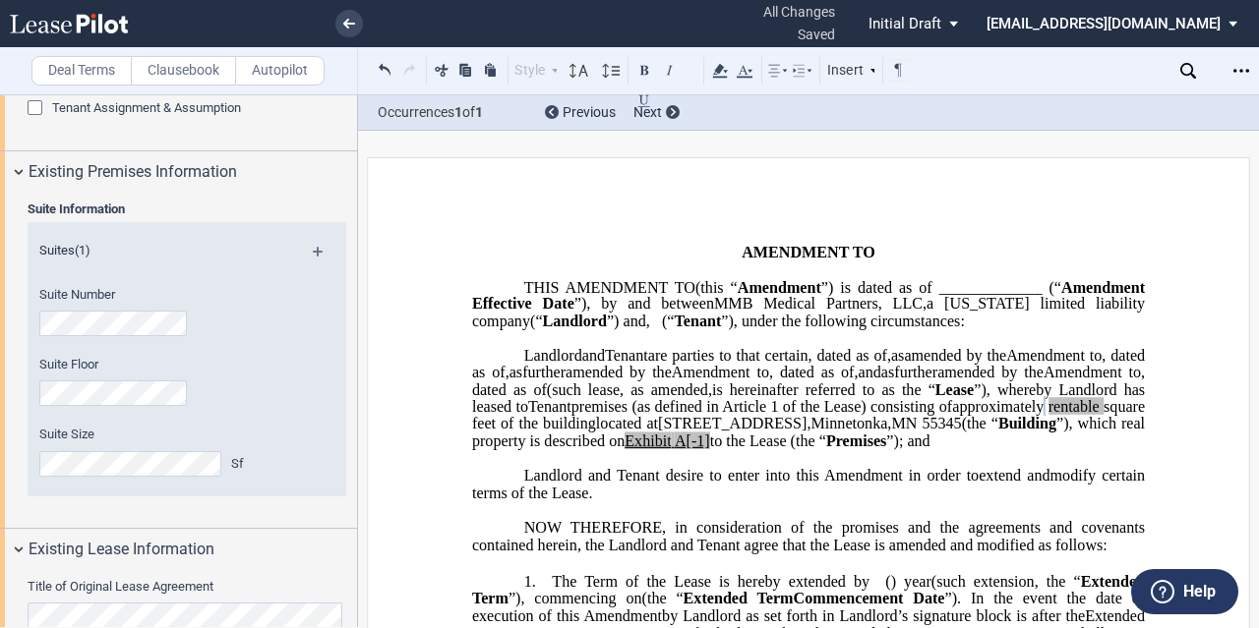
click at [886, 450] on span "”); and" at bounding box center [907, 442] width 43 height 18
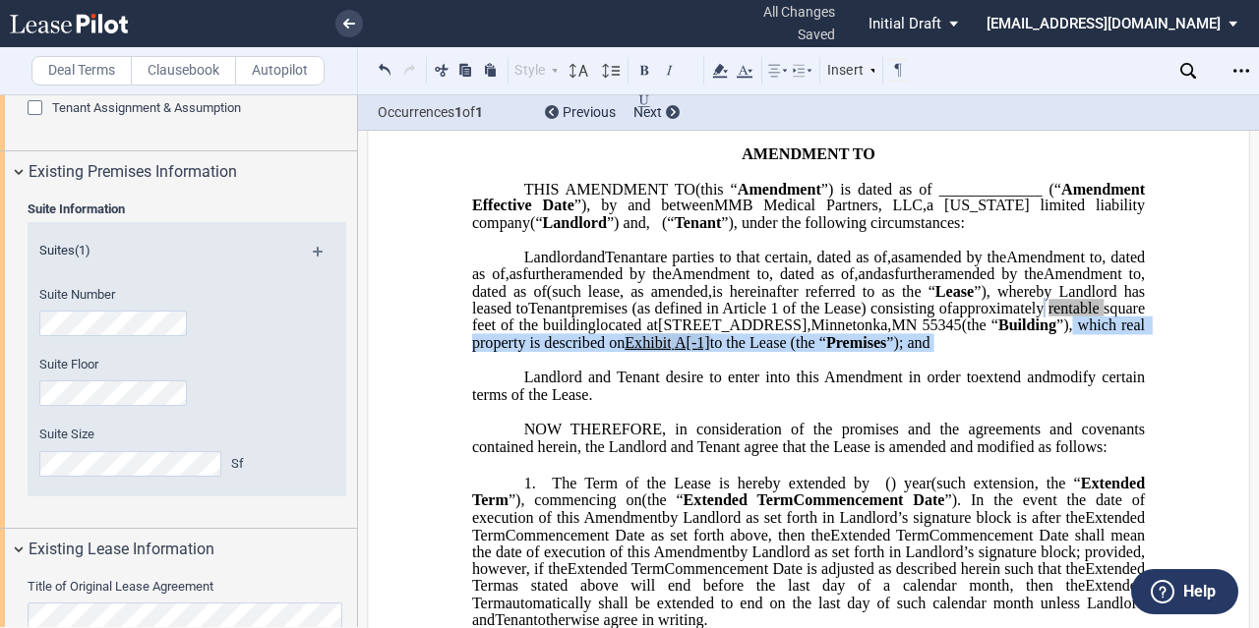
drag, startPoint x: 761, startPoint y: 409, endPoint x: 739, endPoint y: 383, distance: 34.9
click at [740, 352] on p "MMB Medical Partners, LLC , a [US_STATE] limited liability company (“ Landlord …" at bounding box center [808, 300] width 673 height 103
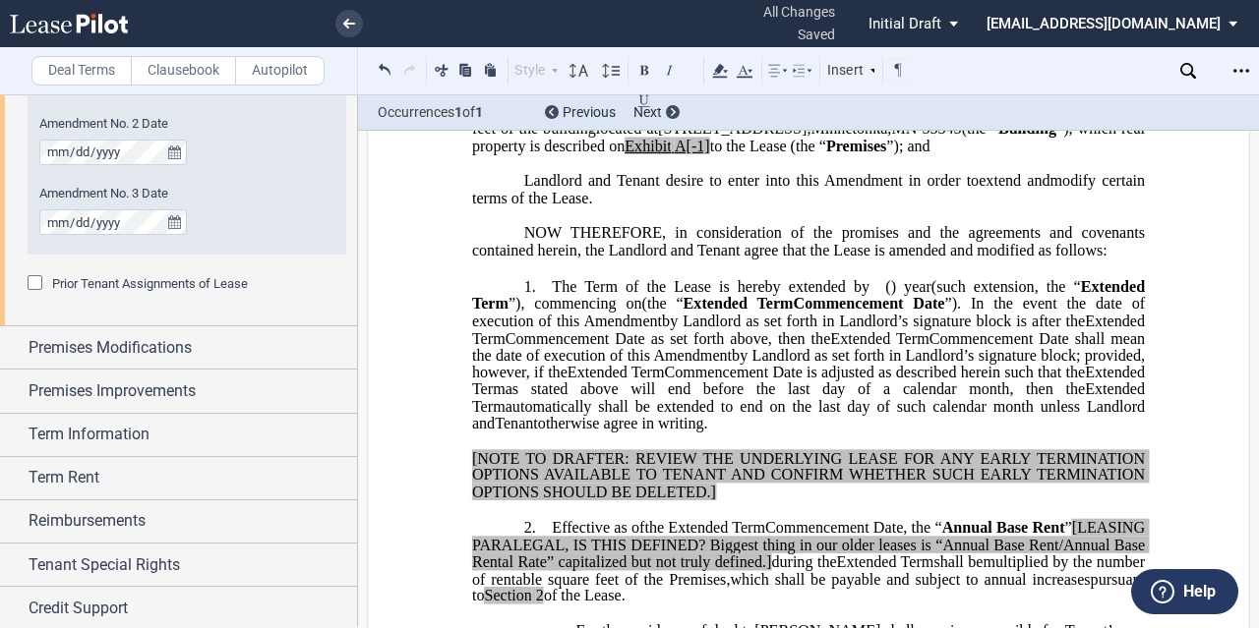
scroll to position [1459, 0]
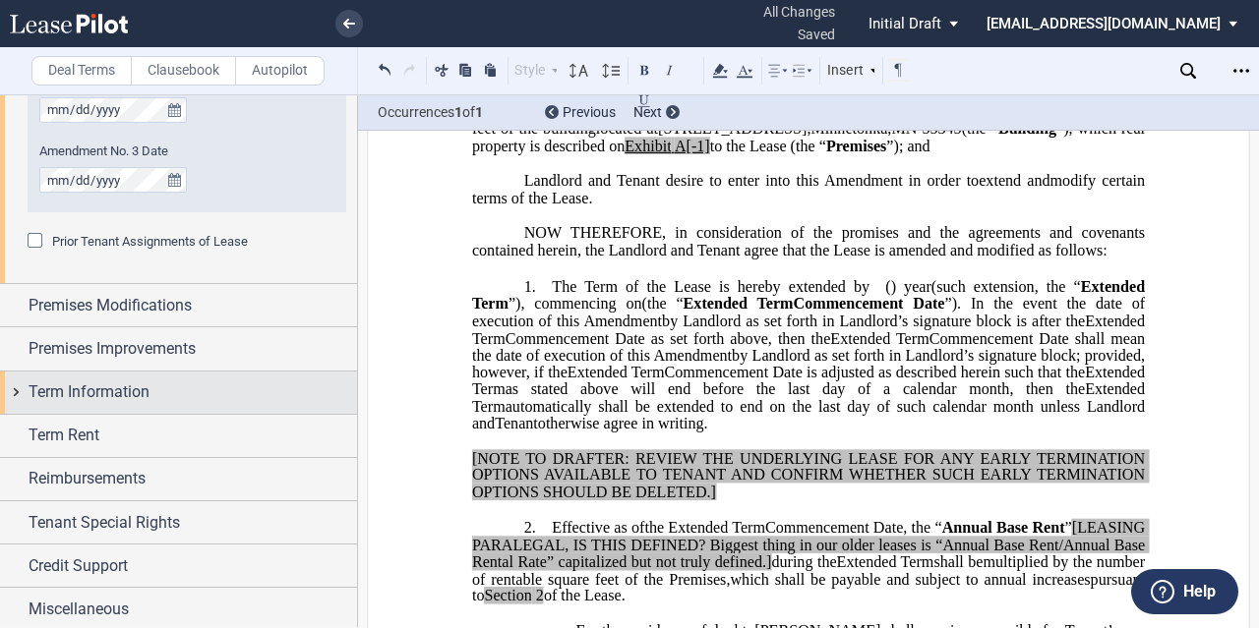
click at [111, 392] on span "Term Information" at bounding box center [89, 393] width 121 height 24
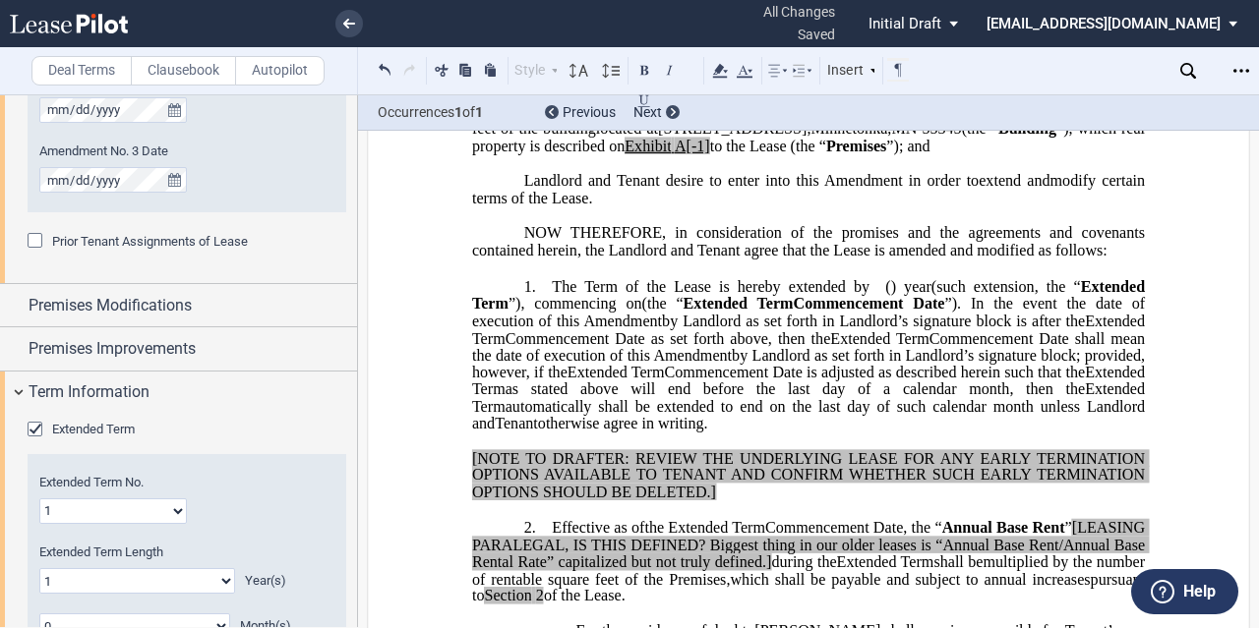
click at [124, 439] on div "Extended Term" at bounding box center [187, 440] width 319 height 39
click at [125, 430] on span "Extended Term" at bounding box center [93, 429] width 83 height 15
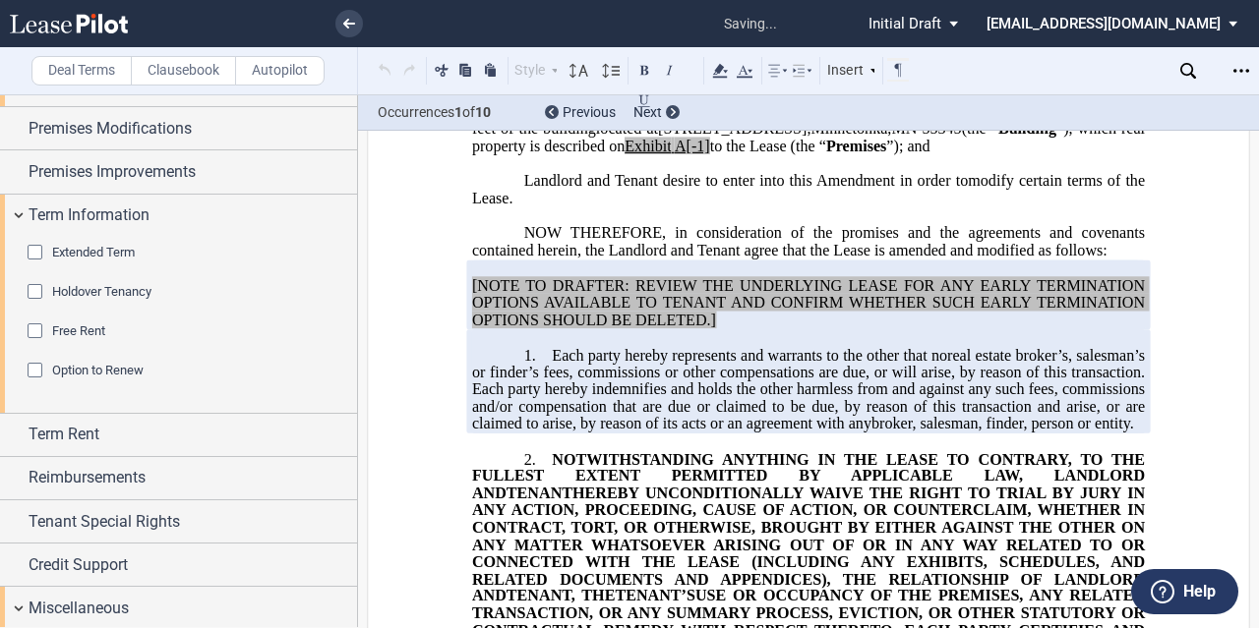
scroll to position [2244, 0]
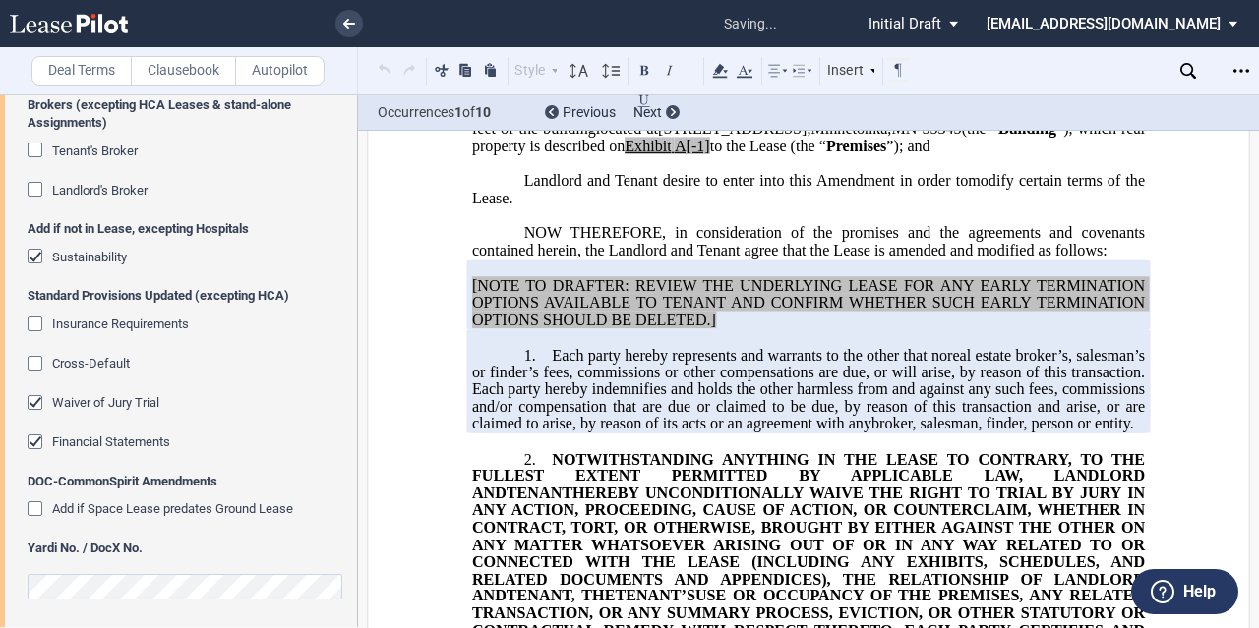
click at [90, 435] on span "Financial Statements" at bounding box center [111, 442] width 118 height 15
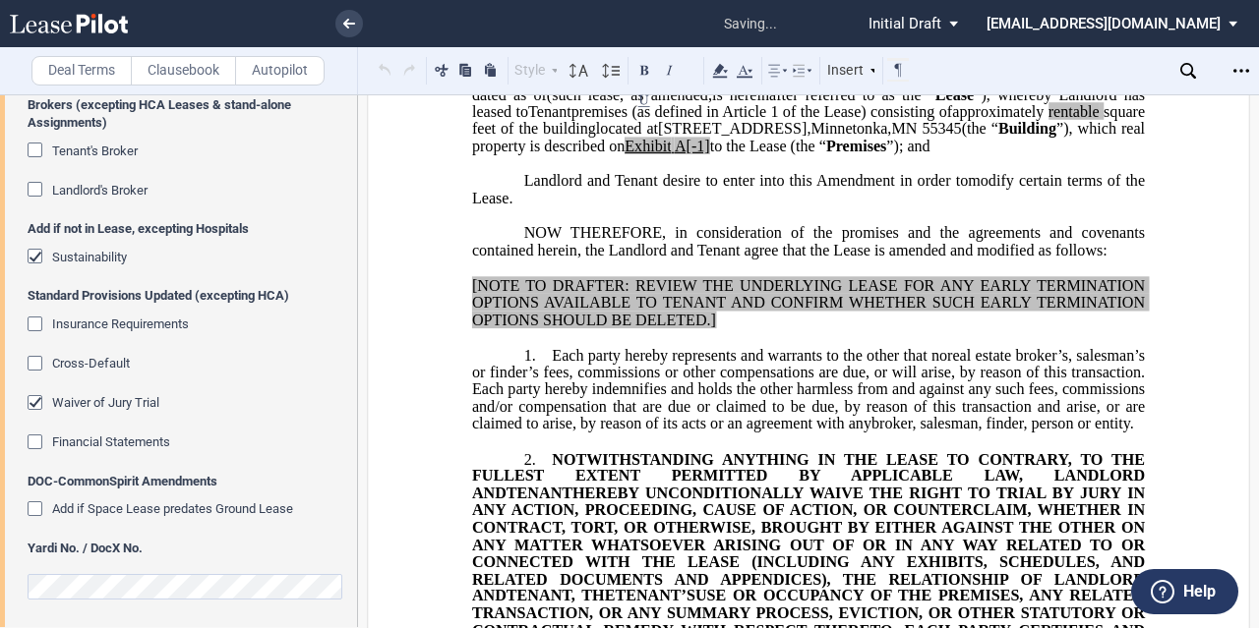
click at [118, 406] on span "Waiver of Jury Trial" at bounding box center [105, 402] width 107 height 15
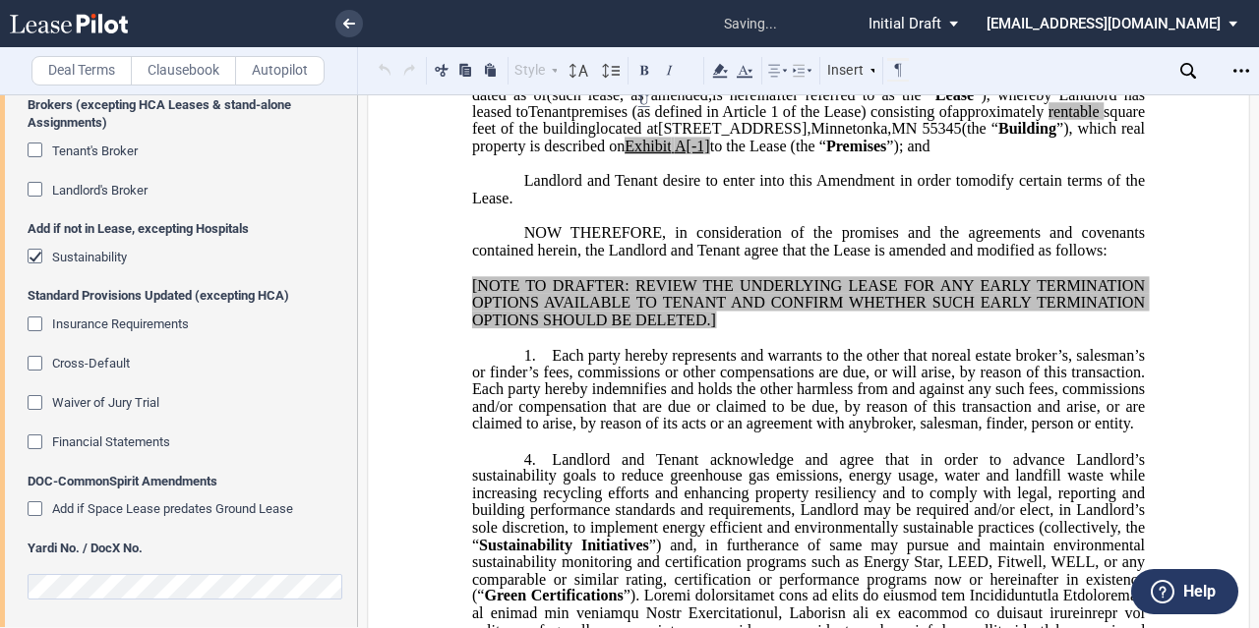
click at [84, 235] on div "Add if not in Lease, excepting Hospitals Sustainability" at bounding box center [187, 253] width 319 height 67
click at [100, 253] on span "Sustainability" at bounding box center [89, 257] width 75 height 15
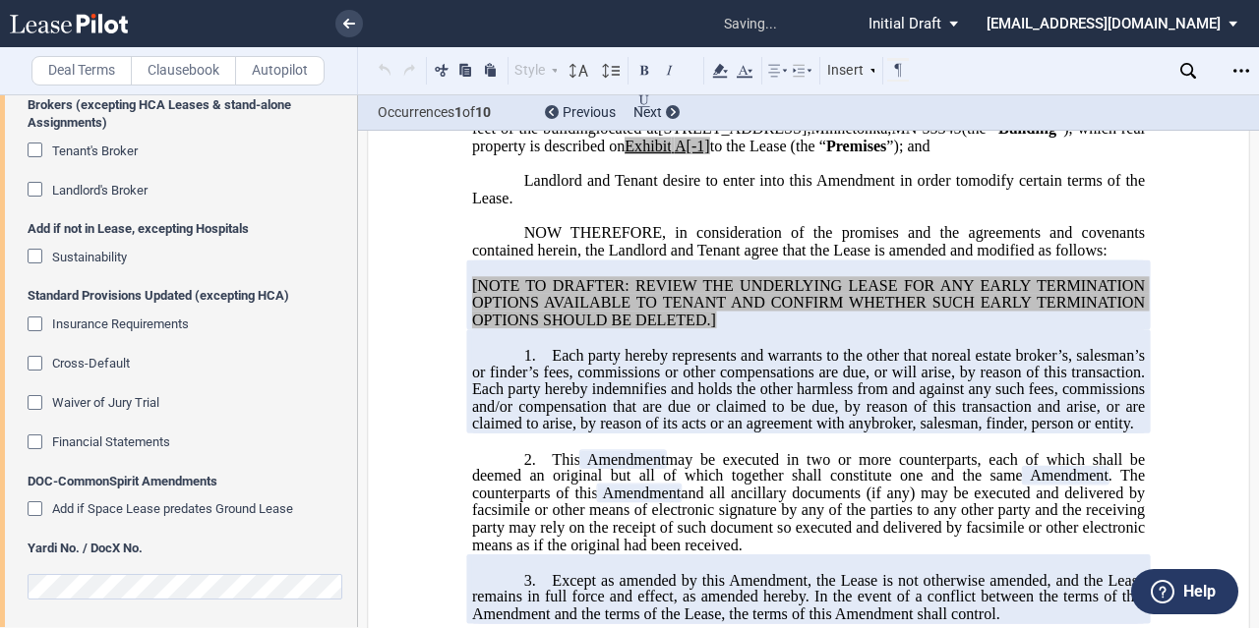
click at [735, 329] on p "[NOTE TO DRAFTER: REVIEW THE UNDERLYING LEASE FOR ANY EARLY TERMINATION OPTIONS…" at bounding box center [808, 303] width 673 height 51
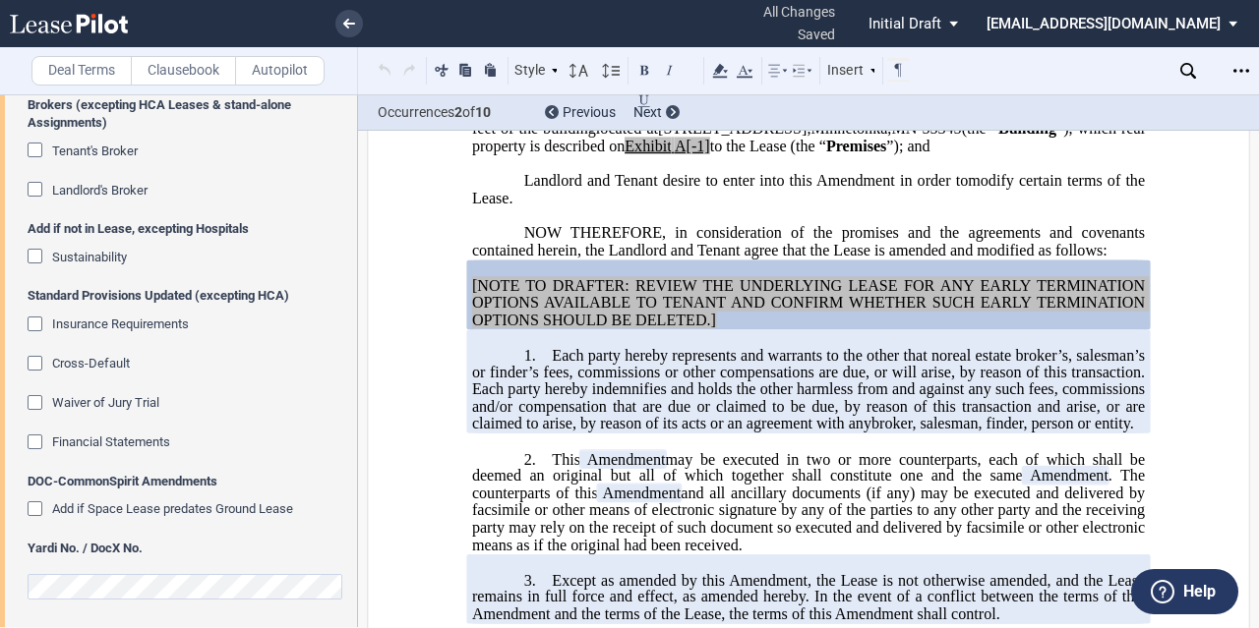
click at [735, 329] on p "[NOTE TO DRAFTER: REVIEW THE UNDERLYING LEASE FOR ANY EARLY TERMINATION OPTIONS…" at bounding box center [808, 303] width 673 height 51
click at [758, 329] on p "[NOTE TO DRAFTER: REVIEW THE UNDERLYING LEASE FOR ANY EARLY TERMINATION OPTIONS…" at bounding box center [808, 303] width 673 height 51
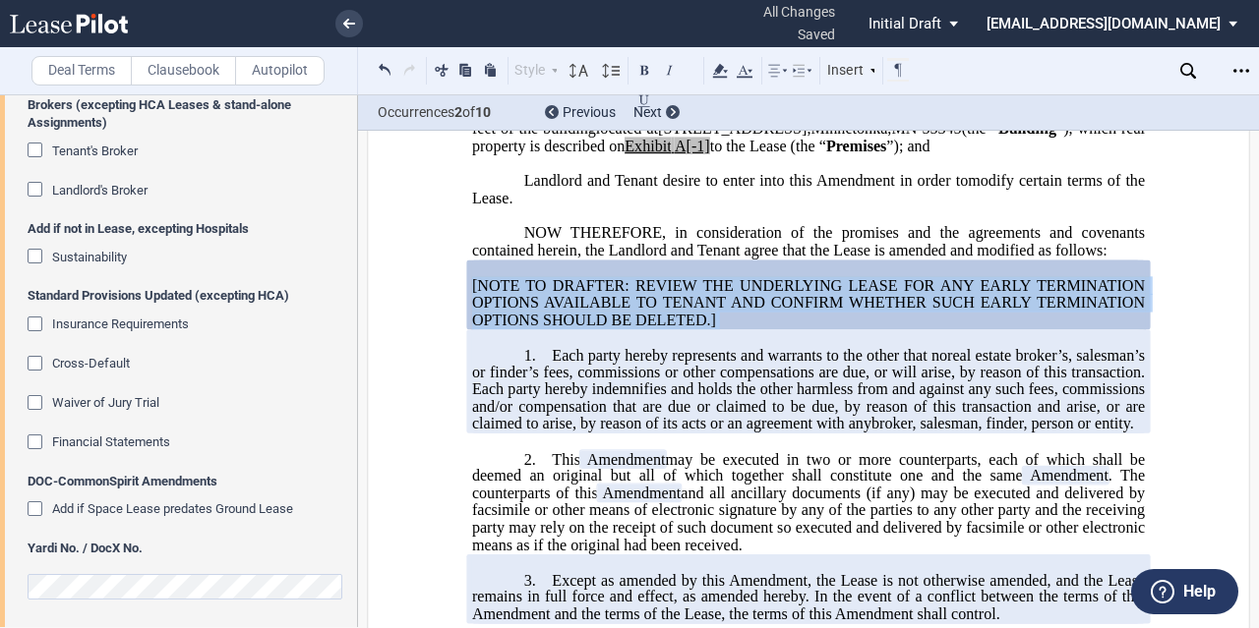
drag, startPoint x: 723, startPoint y: 382, endPoint x: 434, endPoint y: 341, distance: 291.9
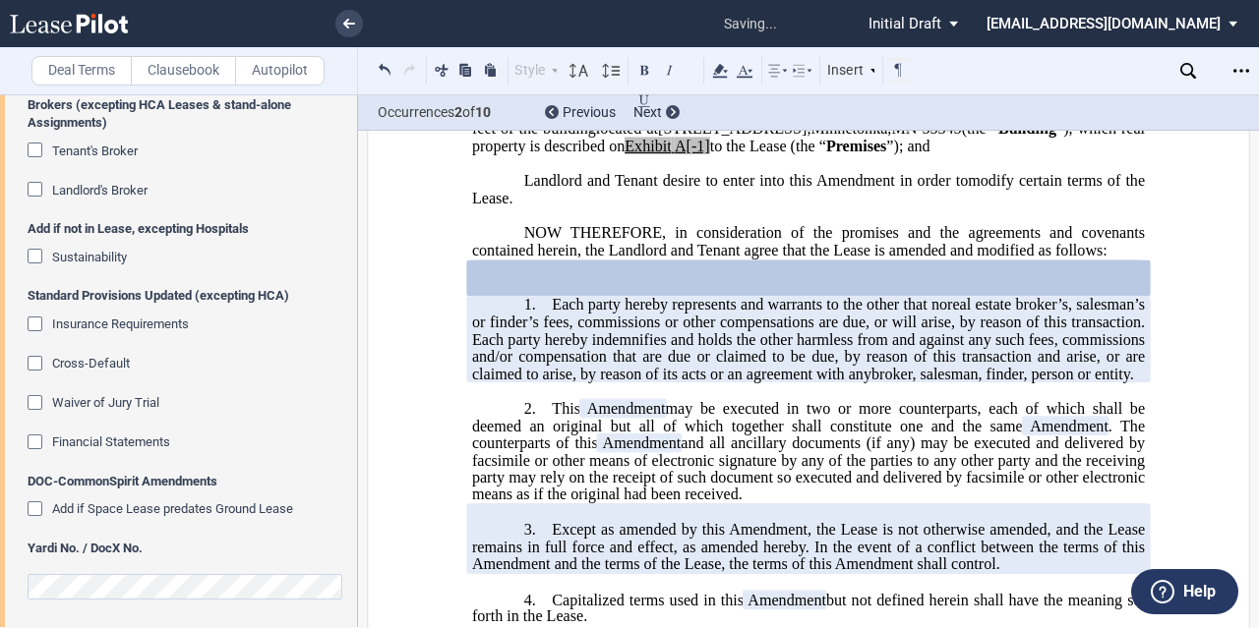
scroll to position [393, 0]
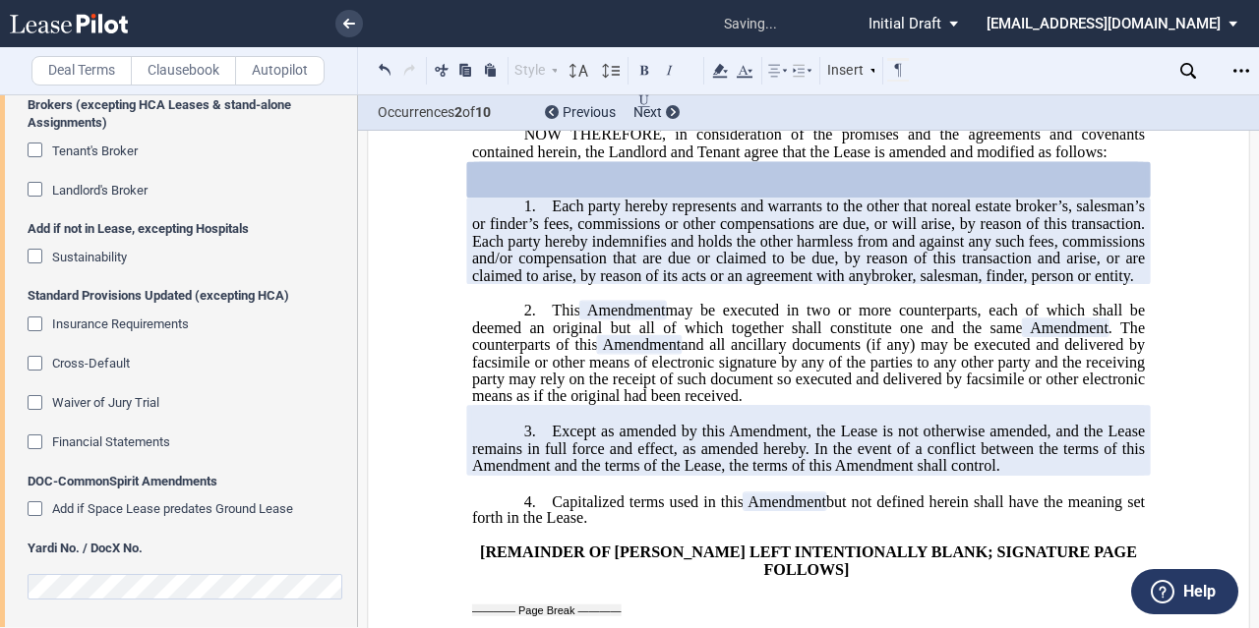
click at [795, 405] on span "and all ancillary documents (if any) may be executed and delivered by facsimile…" at bounding box center [810, 370] width 677 height 69
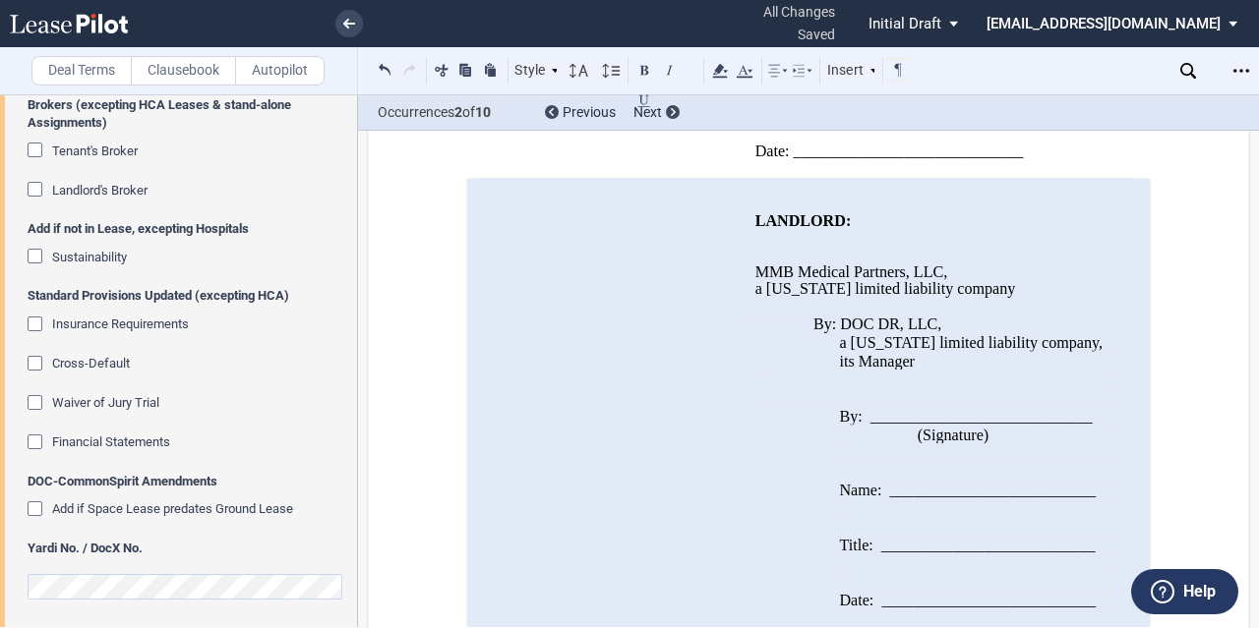
scroll to position [1375, 0]
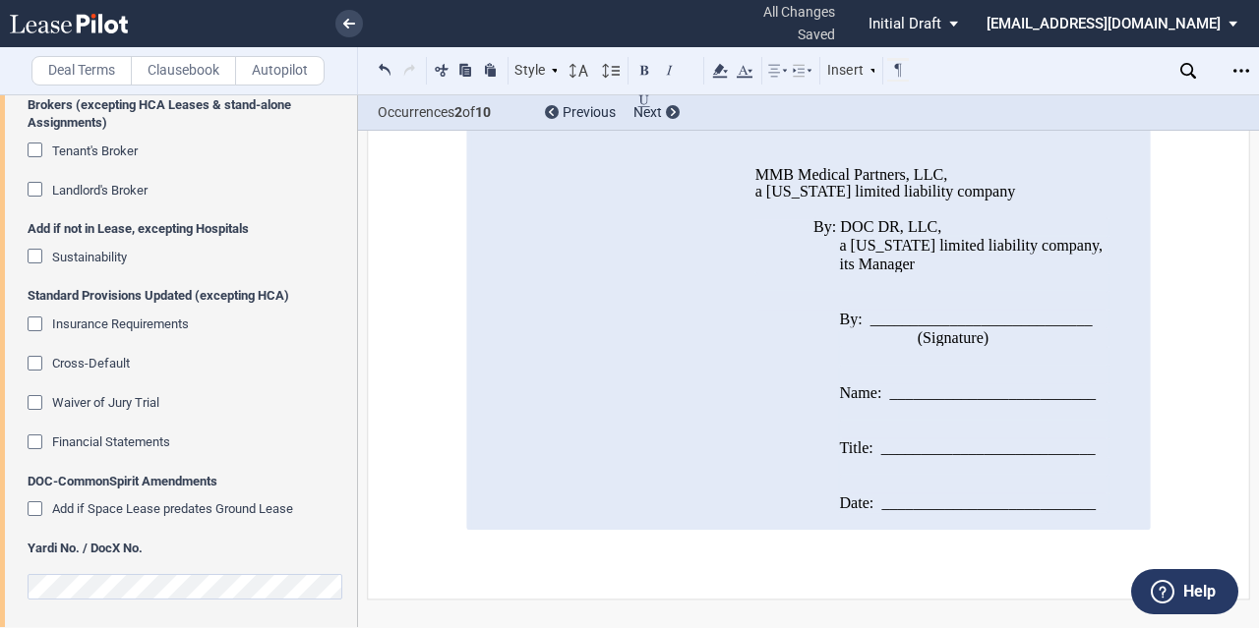
click at [1225, 63] on div "Download Share Document Print Create a New Version Import Changes Compare Abstr…" at bounding box center [1240, 70] width 31 height 31
click at [1231, 70] on div "Open Lease options menu" at bounding box center [1240, 70] width 31 height 31
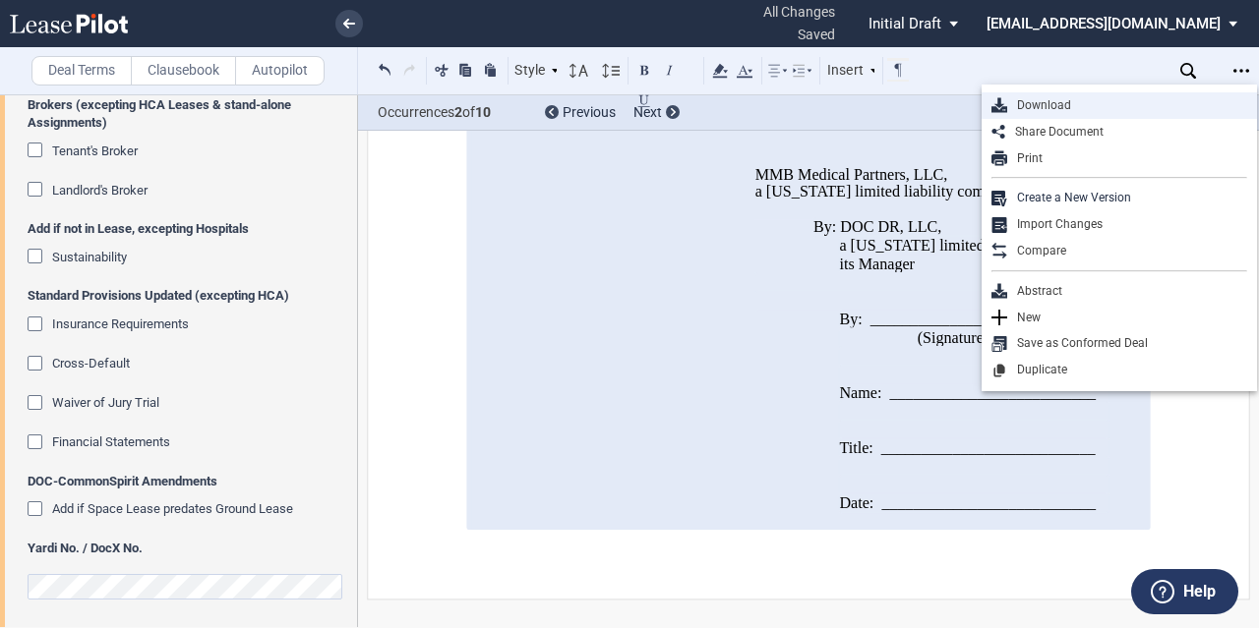
click at [1073, 111] on div "Download" at bounding box center [1127, 105] width 240 height 17
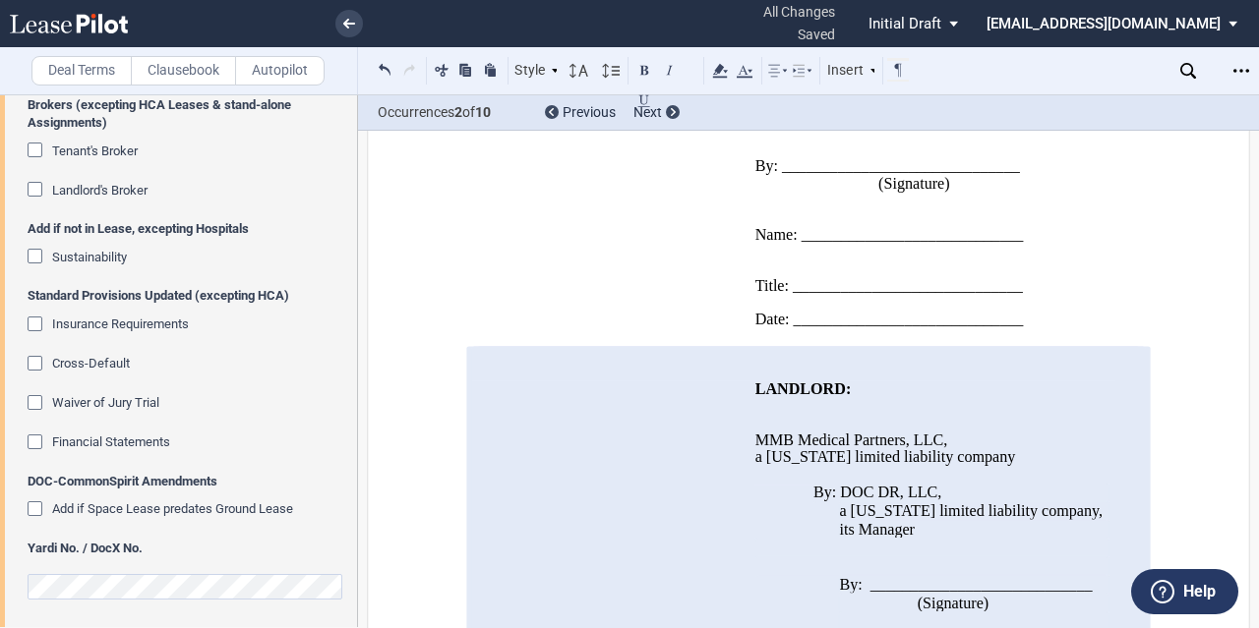
scroll to position [0, 0]
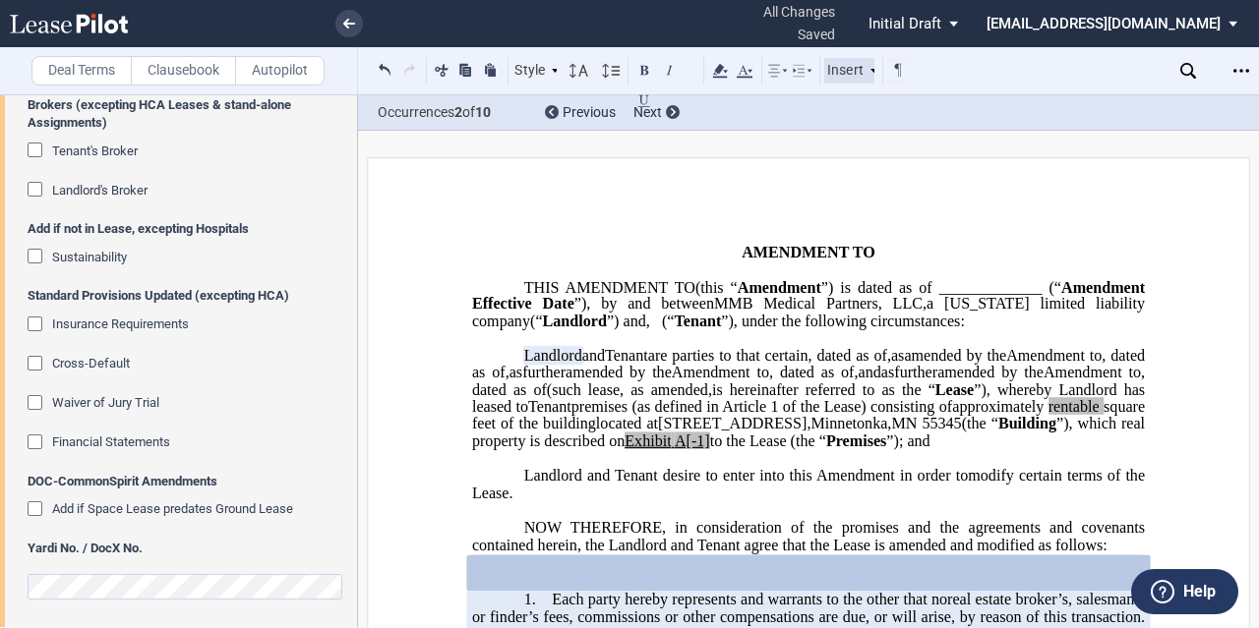
drag, startPoint x: 753, startPoint y: 268, endPoint x: 867, endPoint y: 60, distance: 237.7
click at [753, 268] on p "﻿" at bounding box center [808, 270] width 673 height 17
